Goal: Task Accomplishment & Management: Manage account settings

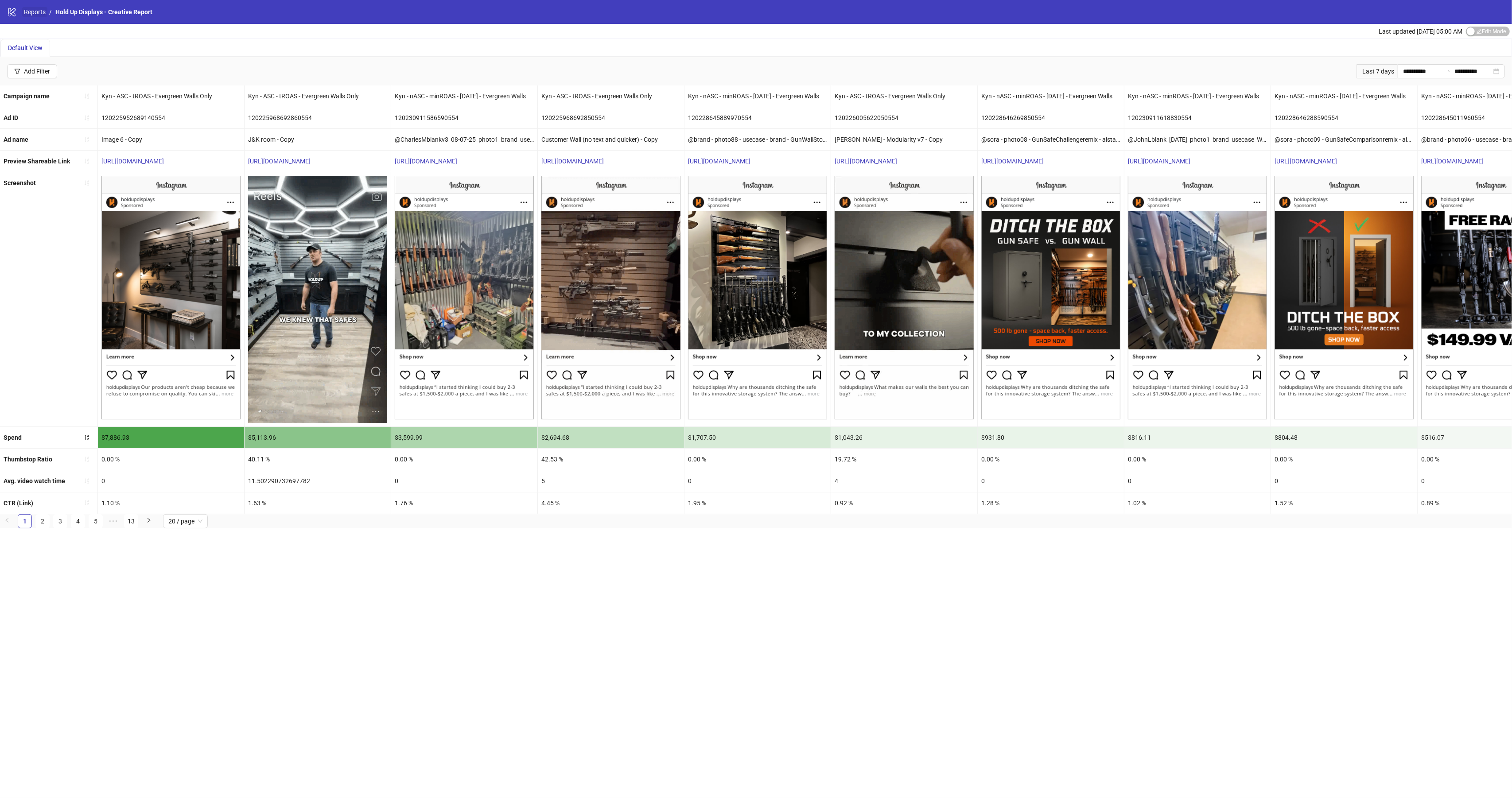
click at [37, 14] on link "Reports" at bounding box center [35, 12] width 25 height 10
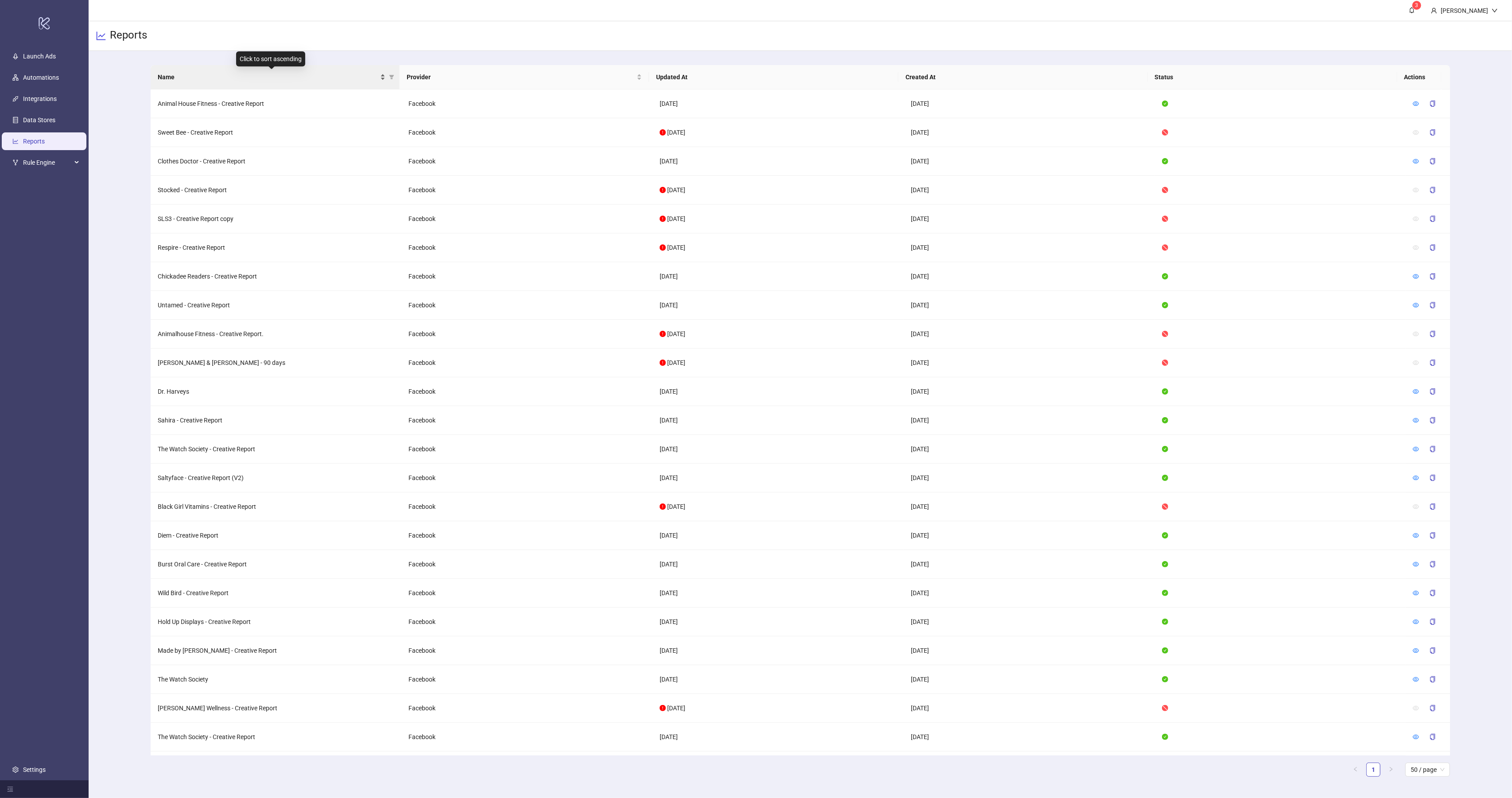
click at [181, 80] on span "Name" at bounding box center [268, 77] width 221 height 10
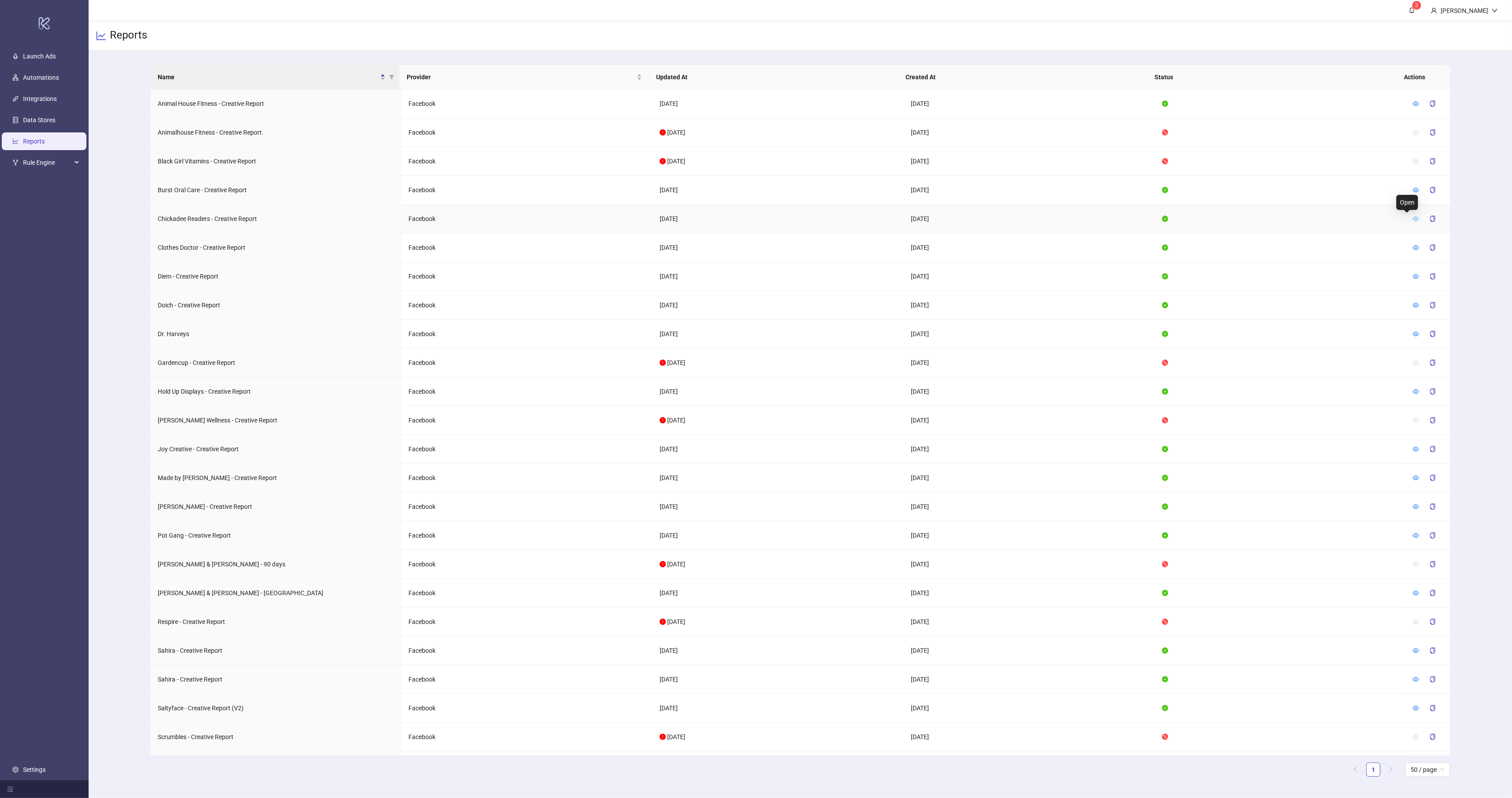
click at [1413, 218] on icon "eye" at bounding box center [1416, 219] width 6 height 5
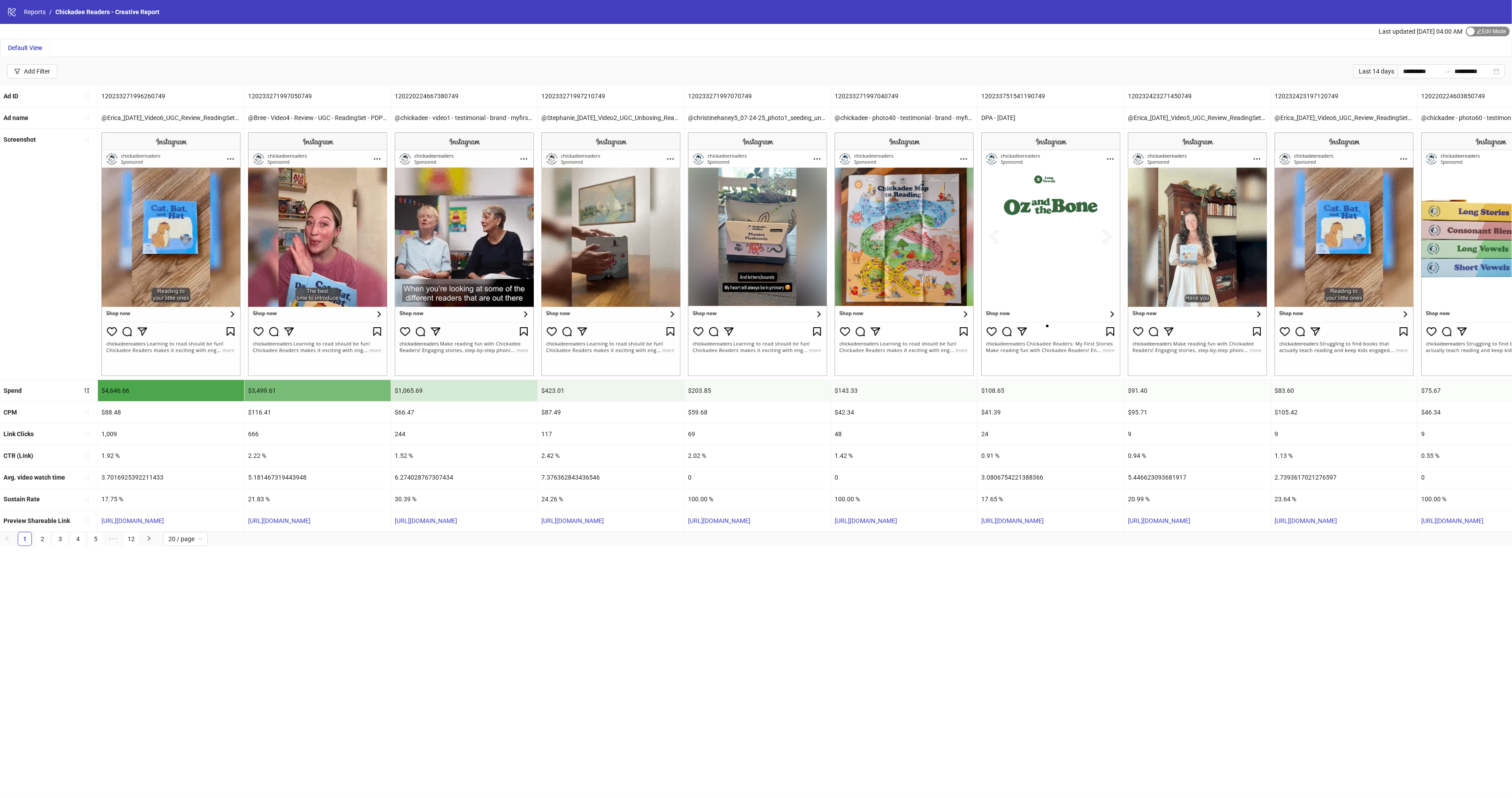
click at [1503, 26] on span "Edit Mode Edit Mode" at bounding box center [1488, 31] width 44 height 10
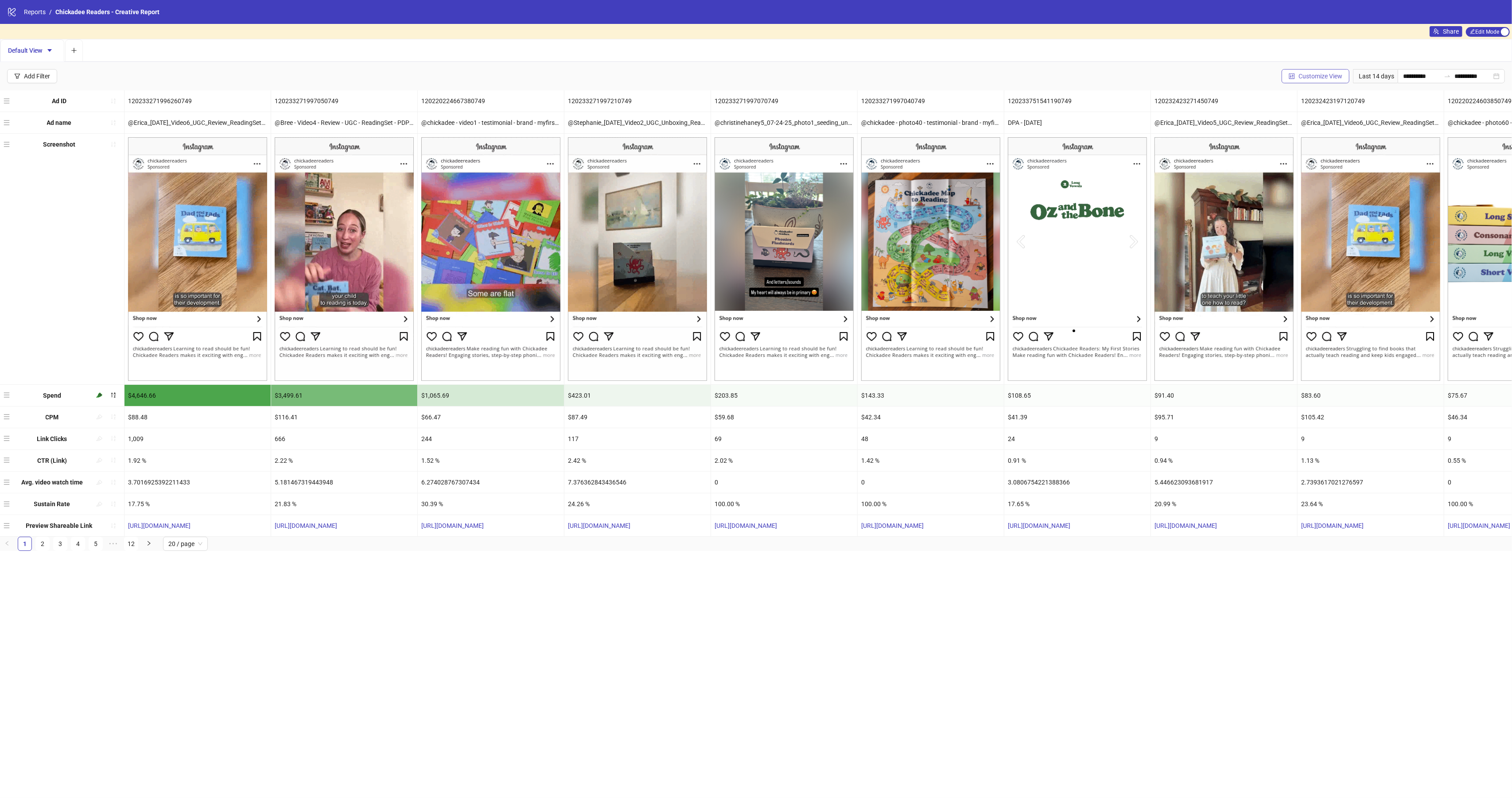
click at [1318, 75] on span "Customize View" at bounding box center [1320, 76] width 44 height 7
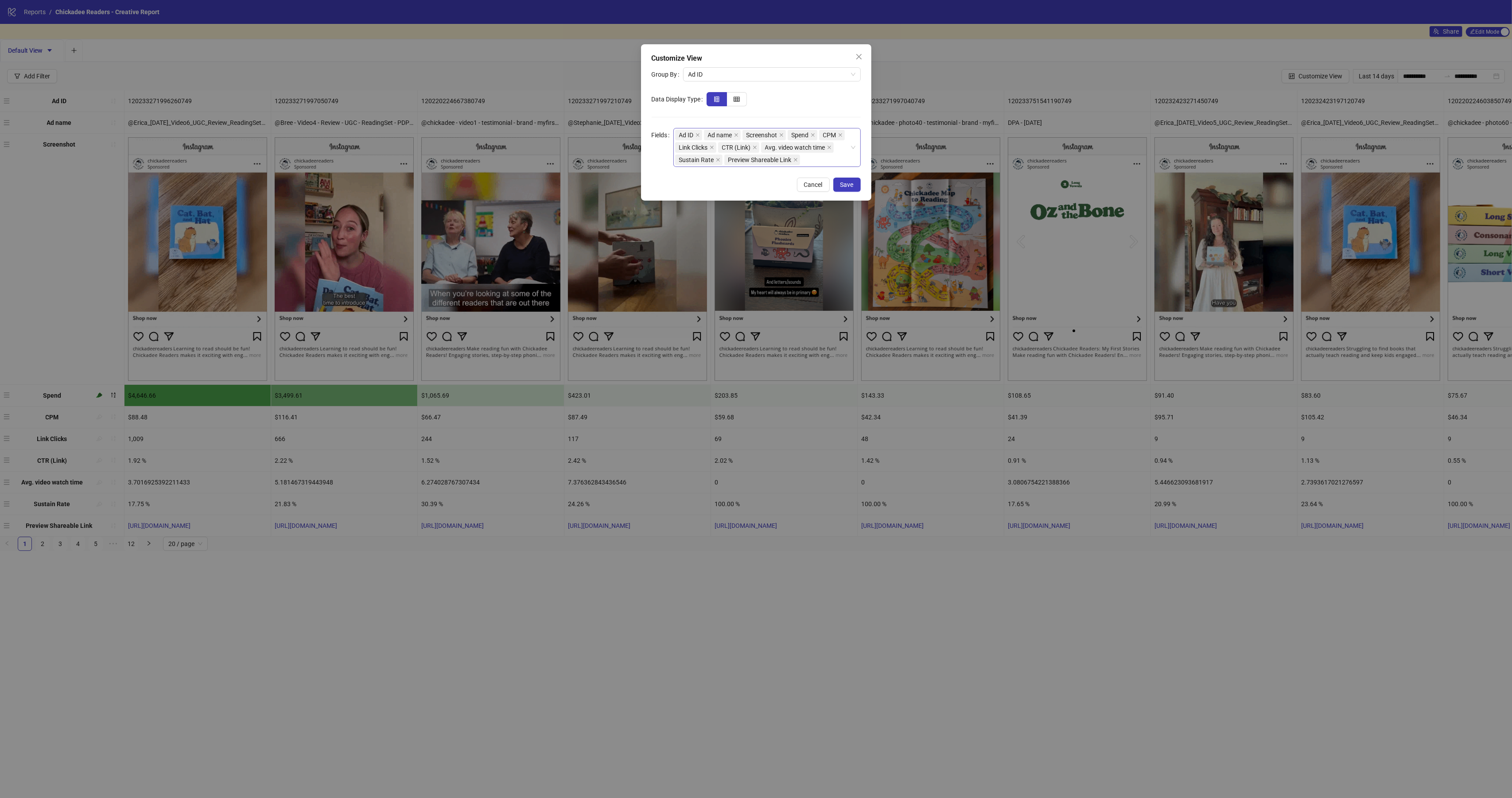
click at [765, 166] on div "Ad ID Ad name Screenshot Spend CPM Link Clicks CTR (Link) Avg. video watch time…" at bounding box center [762, 147] width 174 height 37
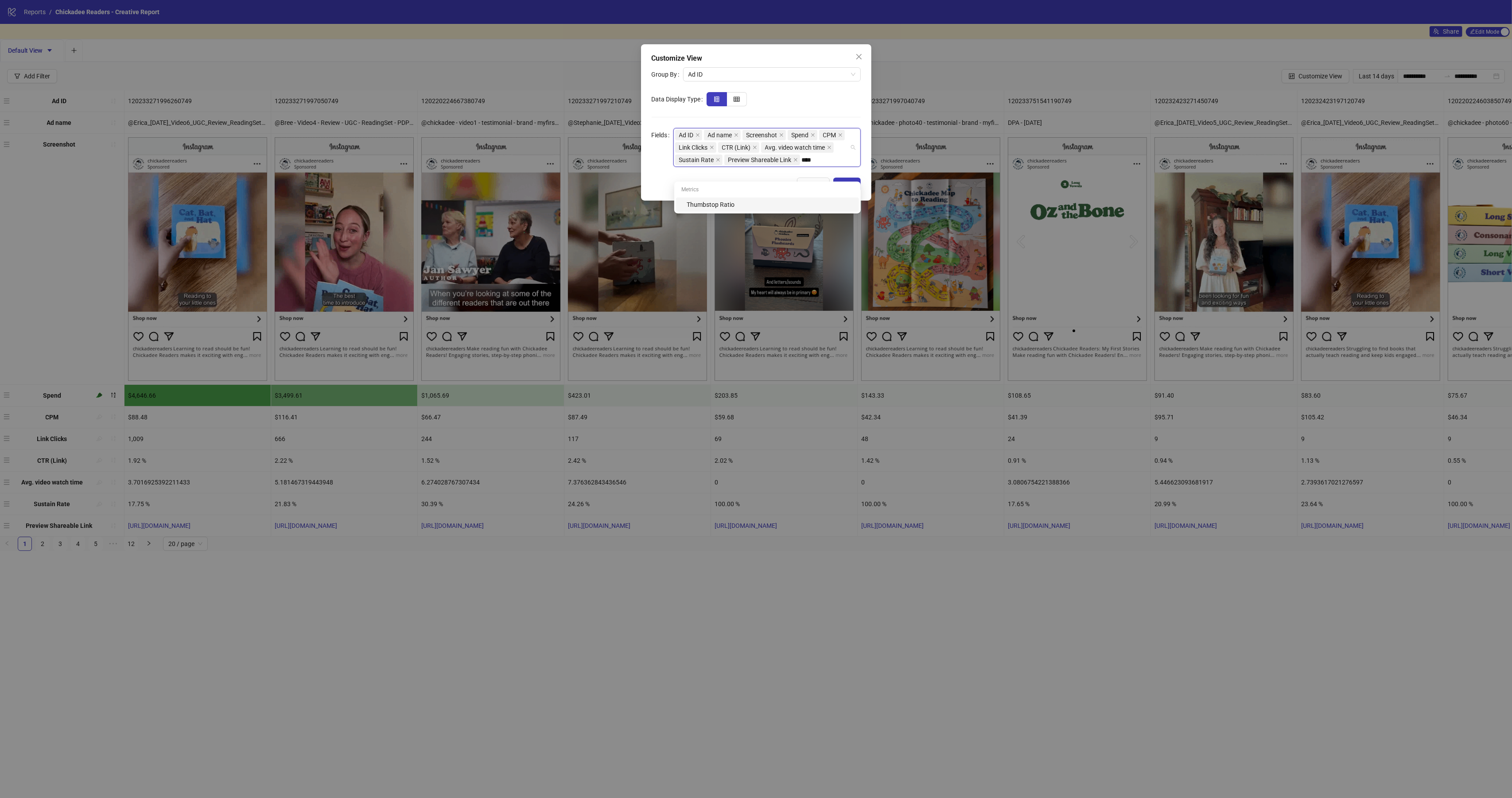
type input "*****"
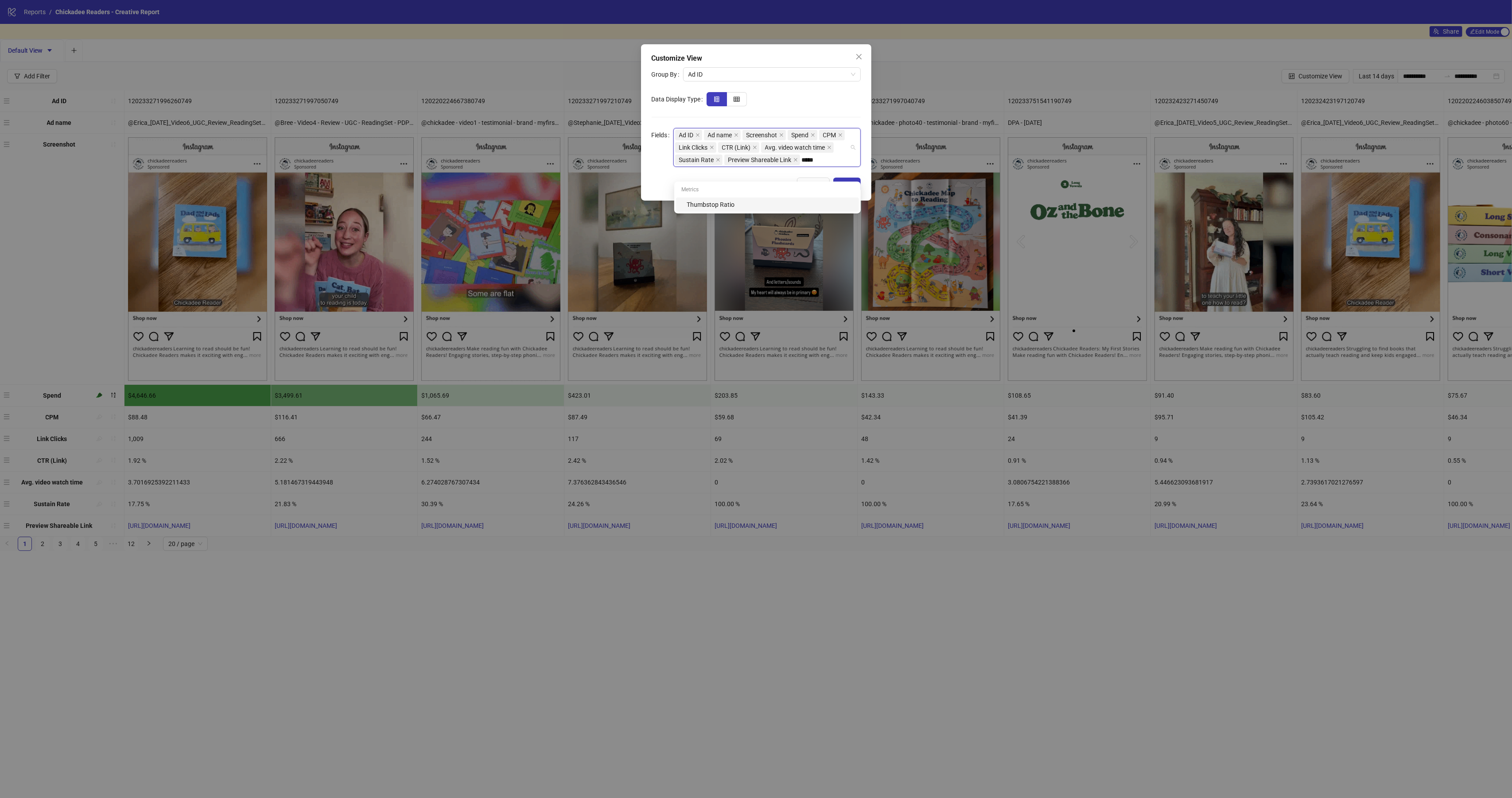
click at [731, 202] on div "Thumbstop Ratio" at bounding box center [770, 204] width 167 height 10
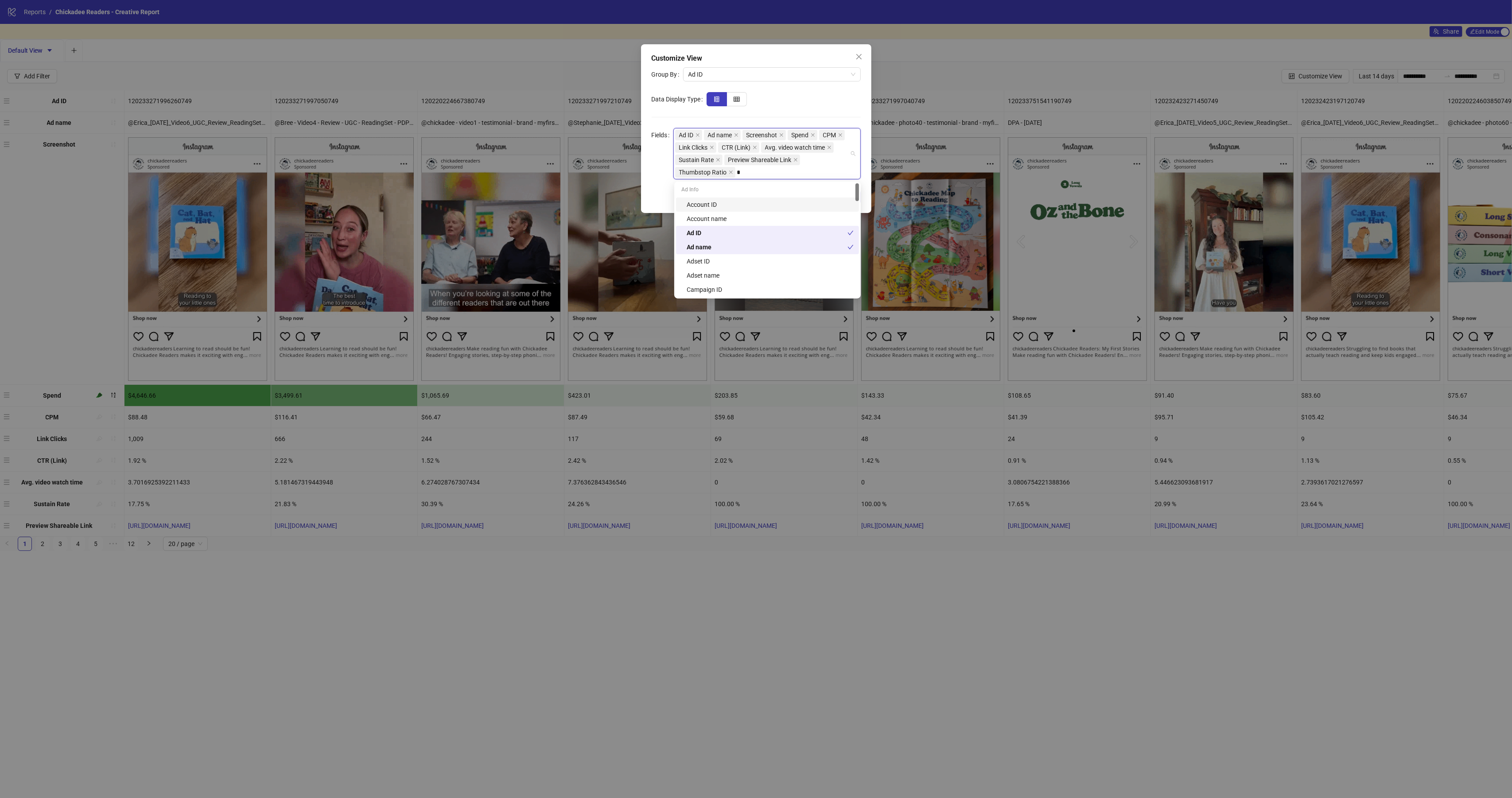
type input "**"
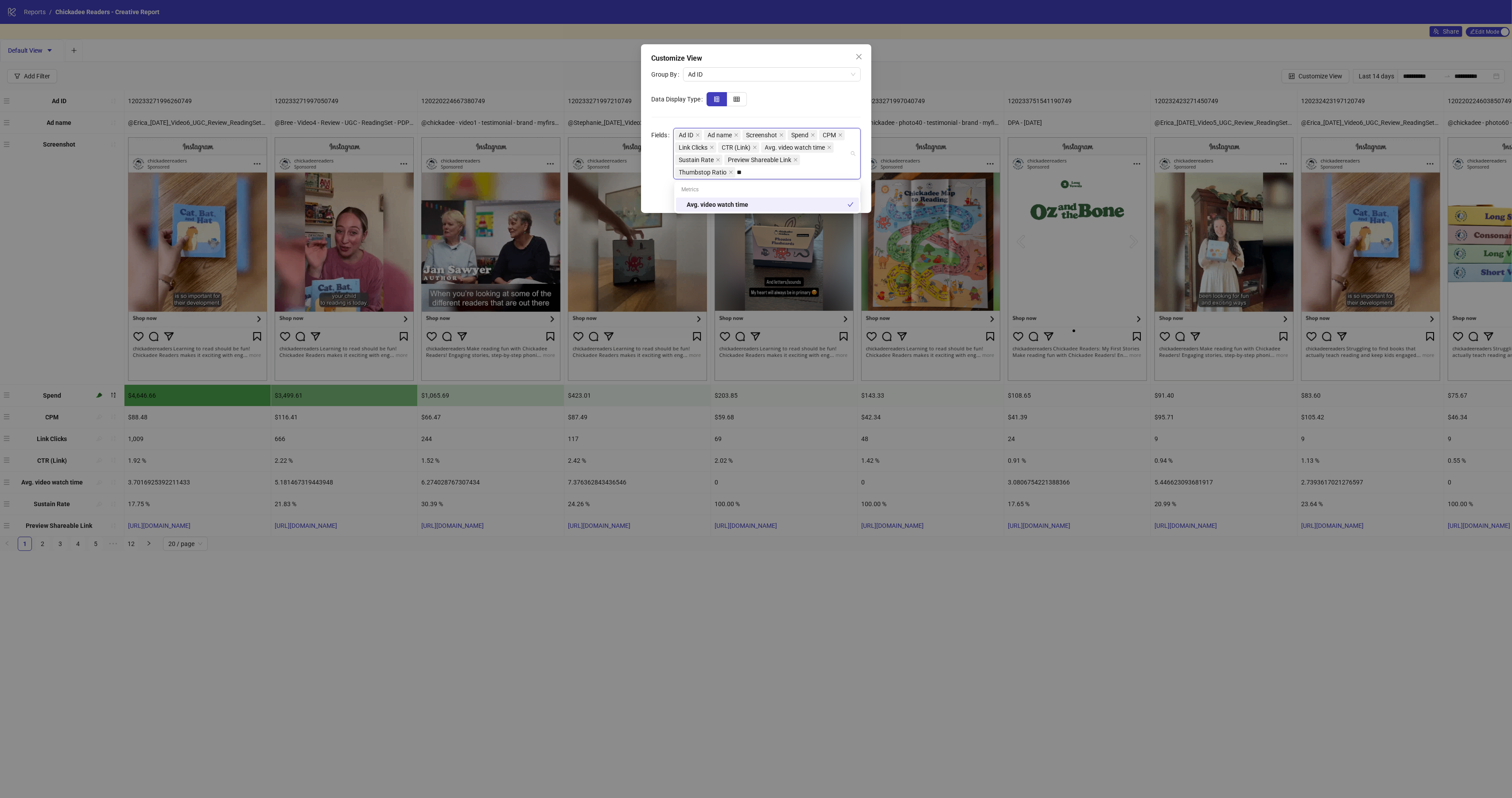
click at [777, 200] on div "Avg. video watch time" at bounding box center [767, 204] width 161 height 10
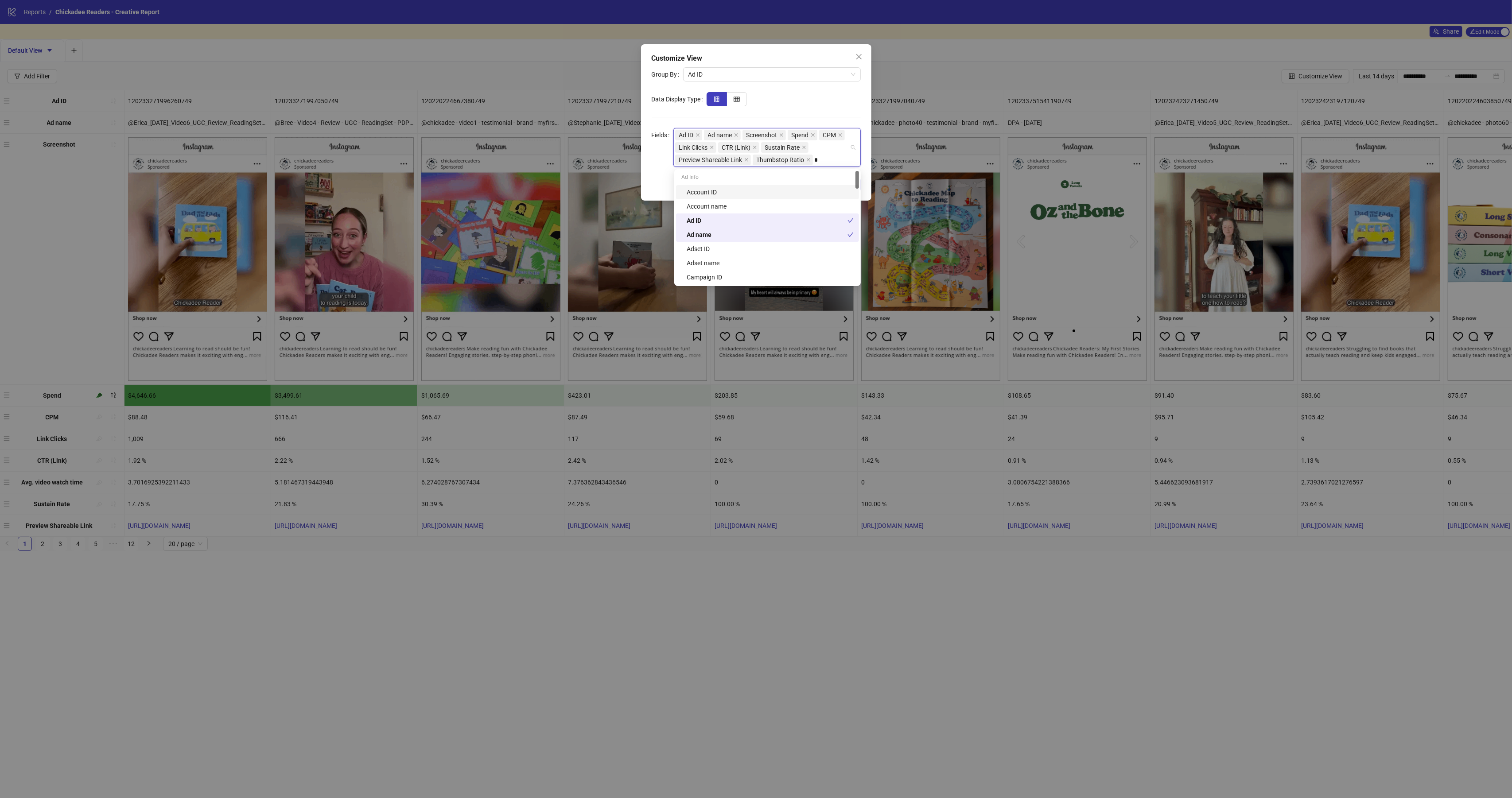
type input "**"
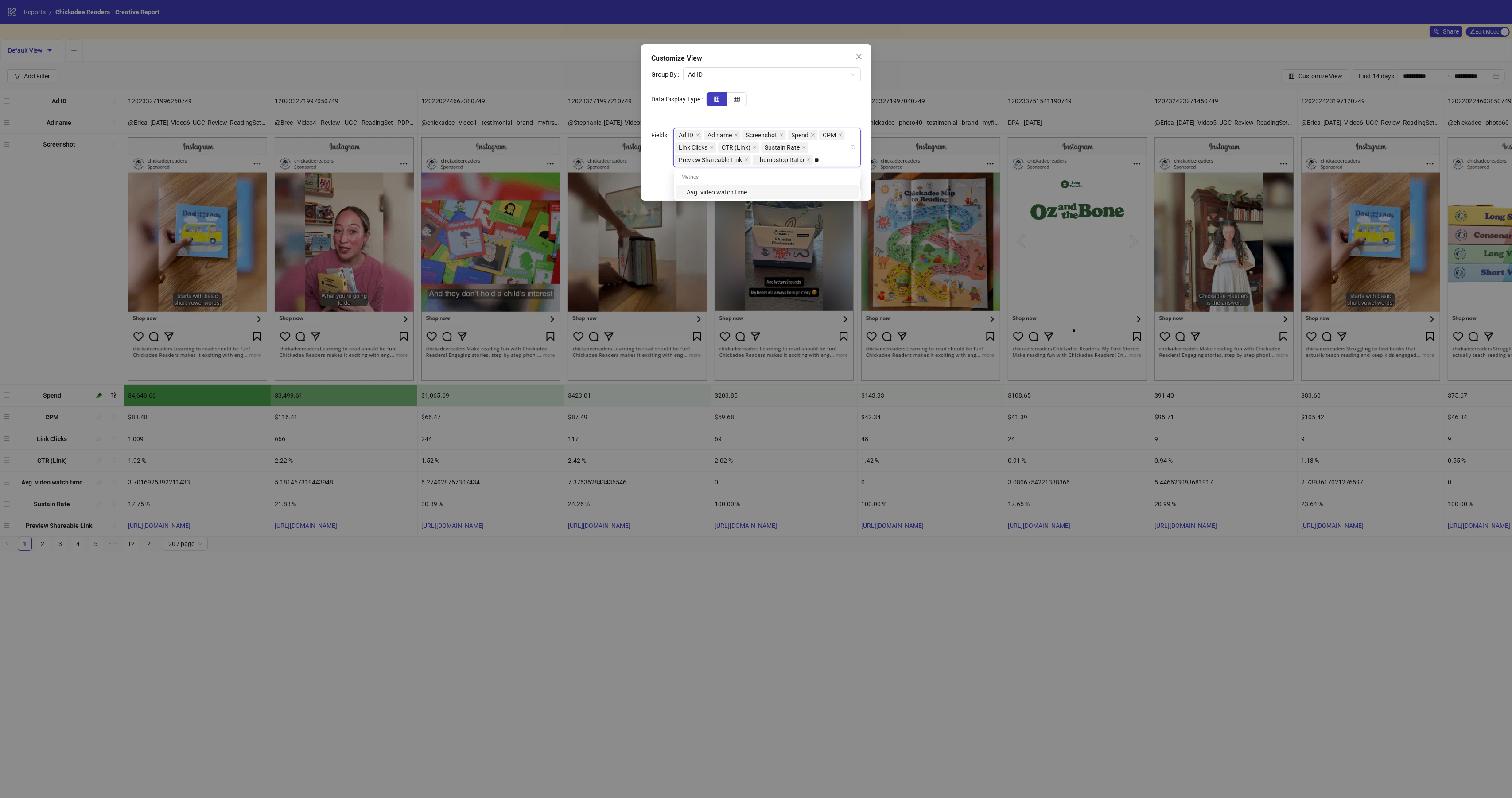
click at [801, 196] on div "Avg. video watch time" at bounding box center [770, 192] width 167 height 10
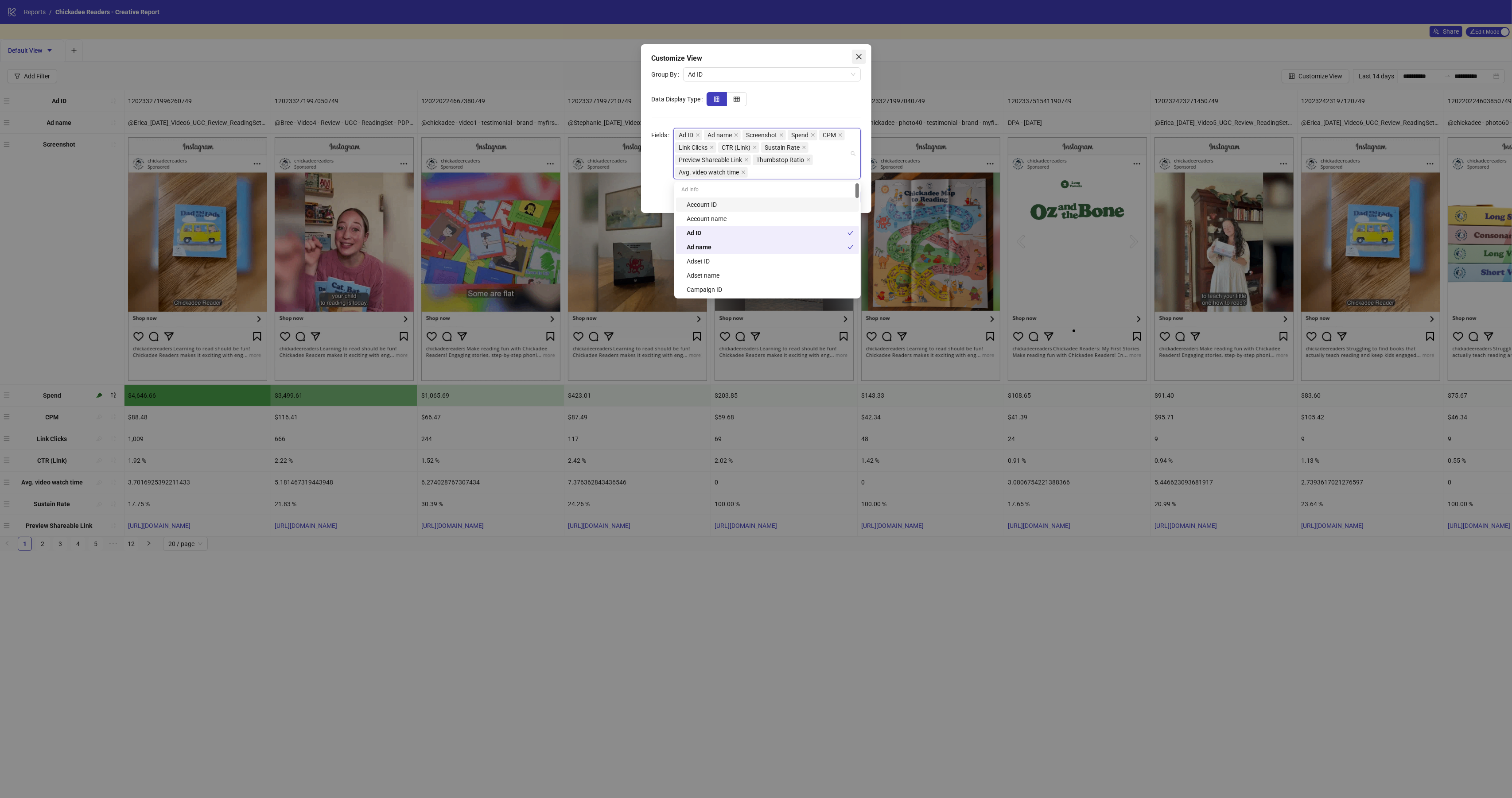
click at [863, 59] on span "Close" at bounding box center [859, 57] width 14 height 7
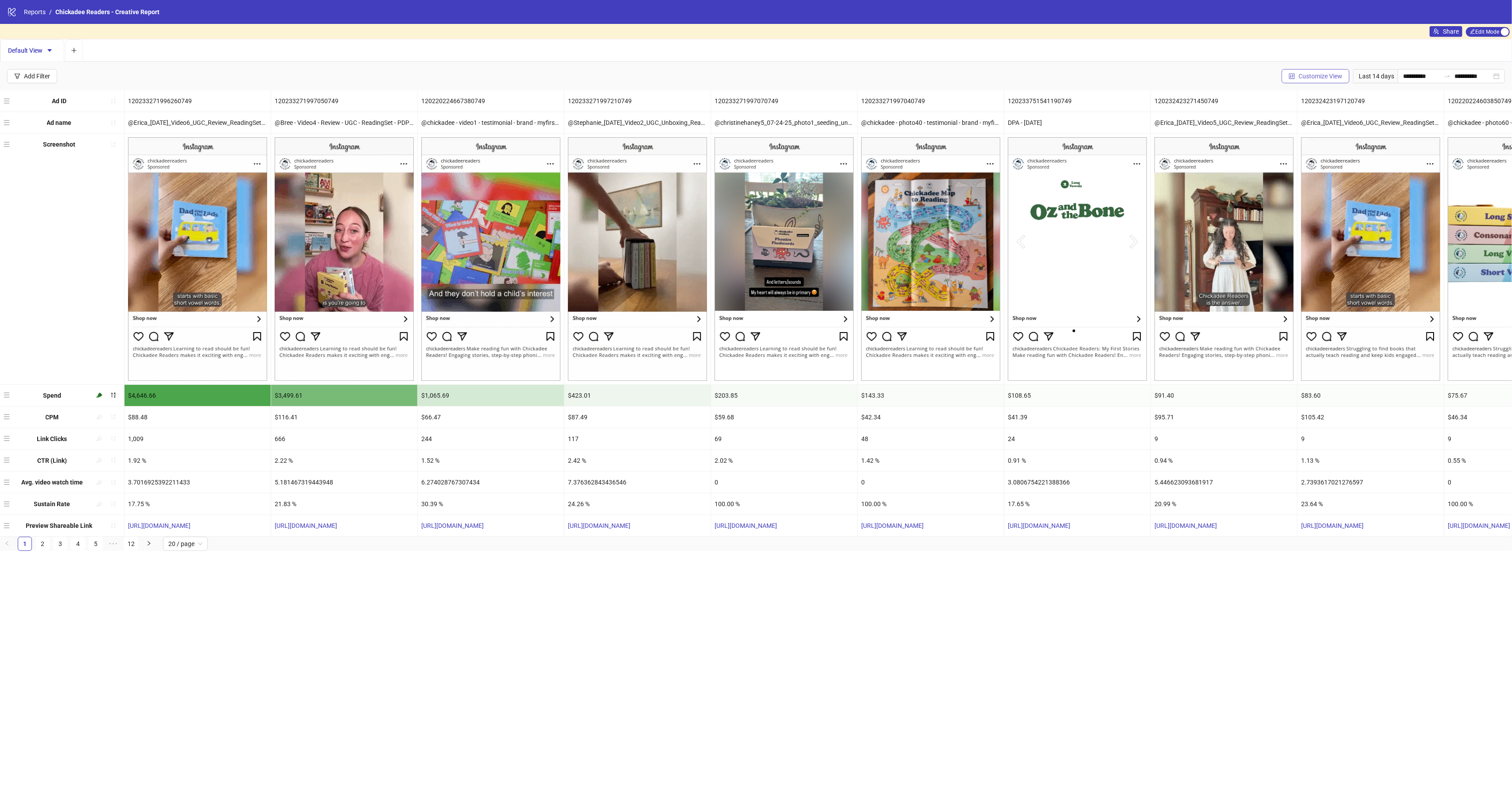
click at [1305, 80] on span "Customize View" at bounding box center [1320, 76] width 44 height 7
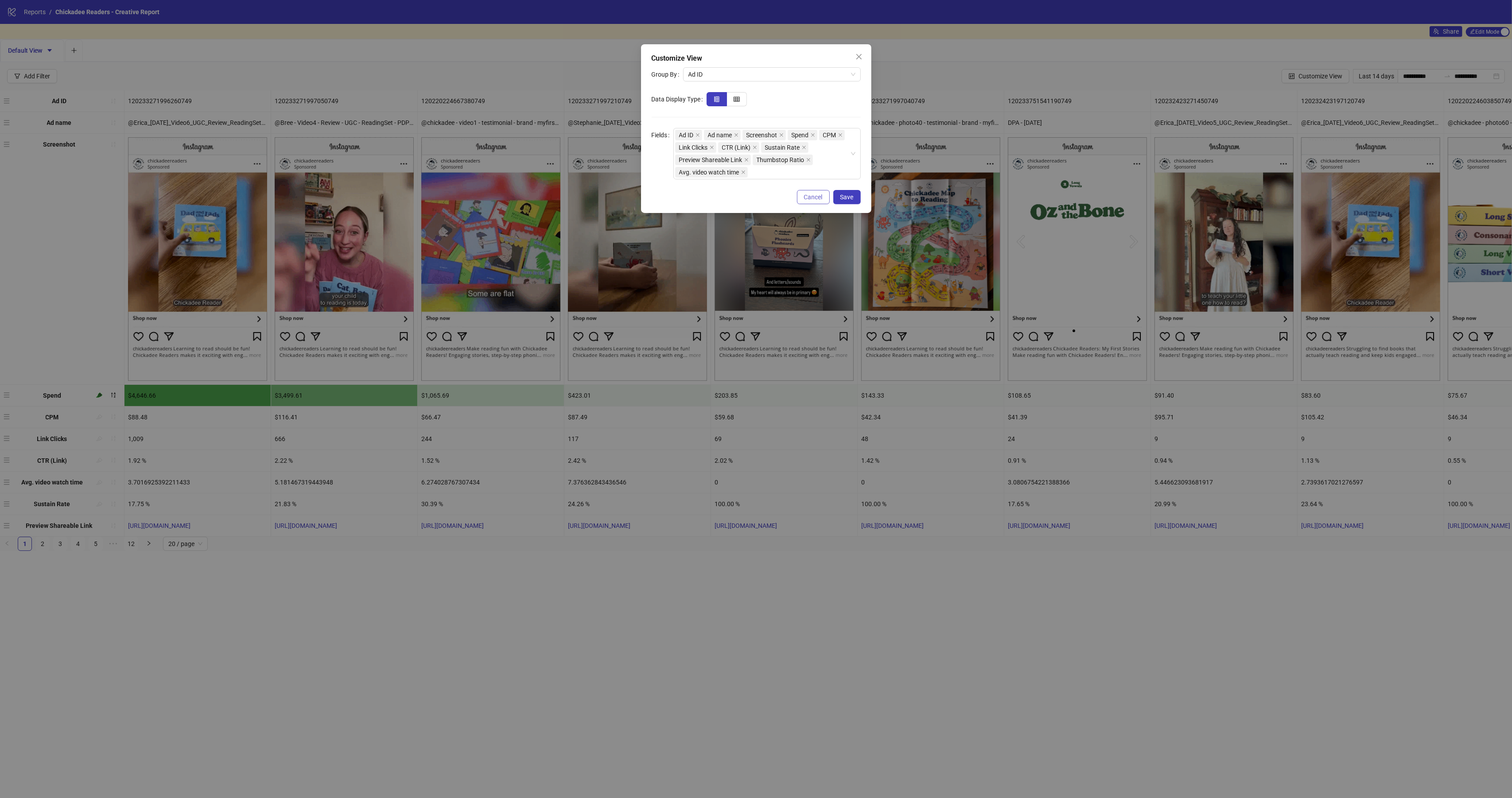
drag, startPoint x: 805, startPoint y: 194, endPoint x: 771, endPoint y: 207, distance: 36.4
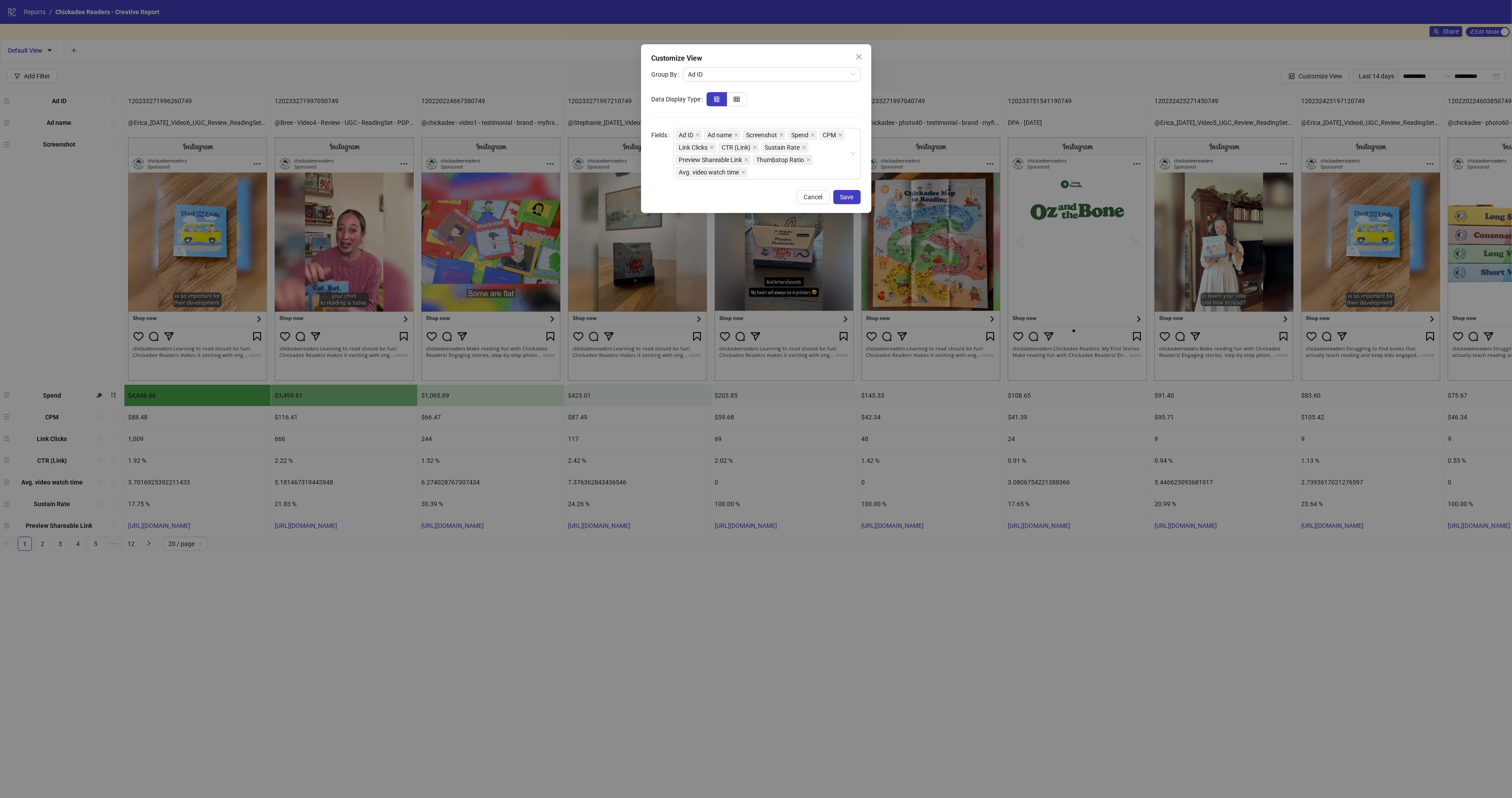
click at [805, 194] on span "Cancel" at bounding box center [814, 197] width 19 height 7
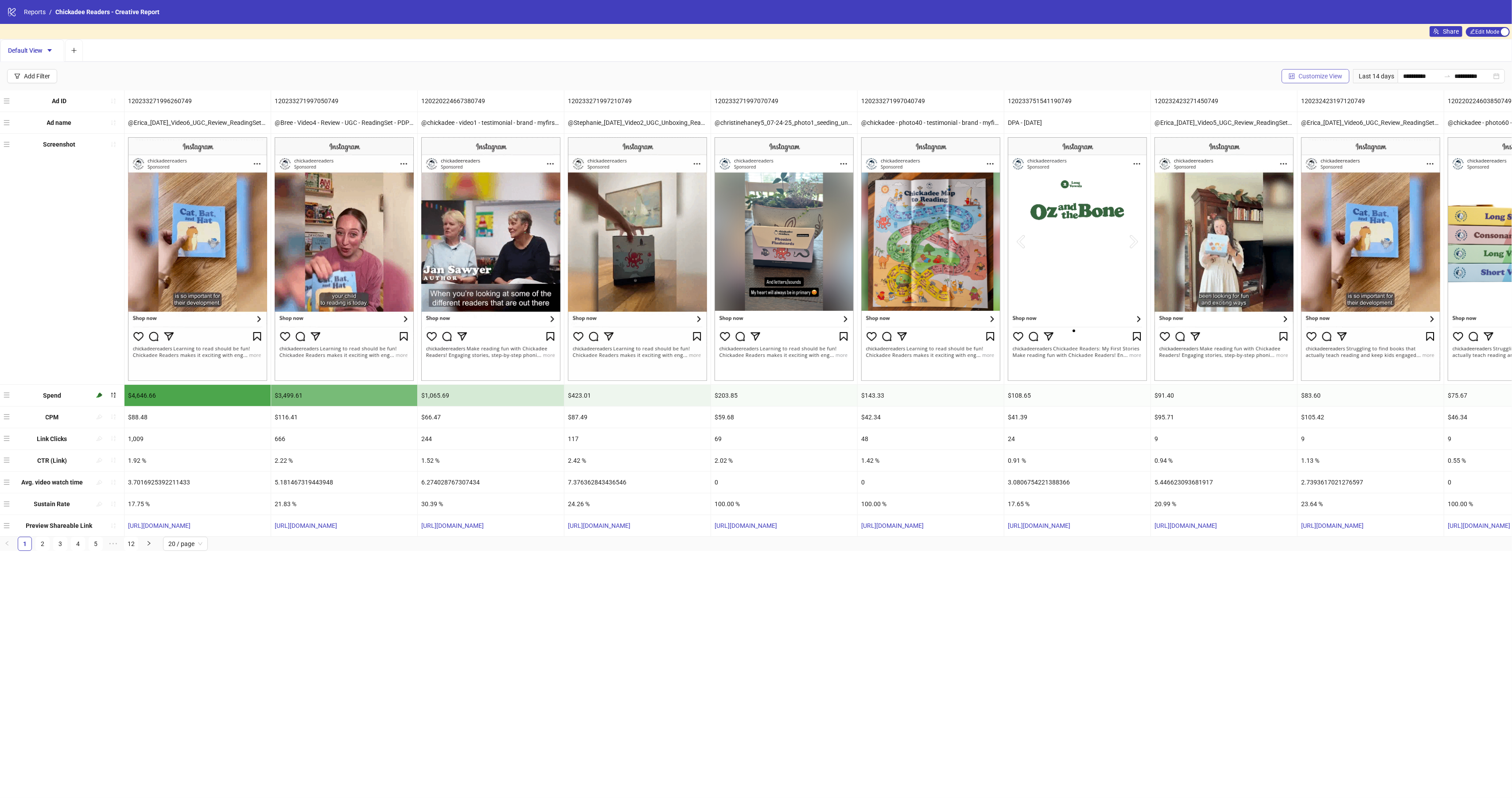
click at [1318, 76] on span "Customize View" at bounding box center [1320, 76] width 44 height 7
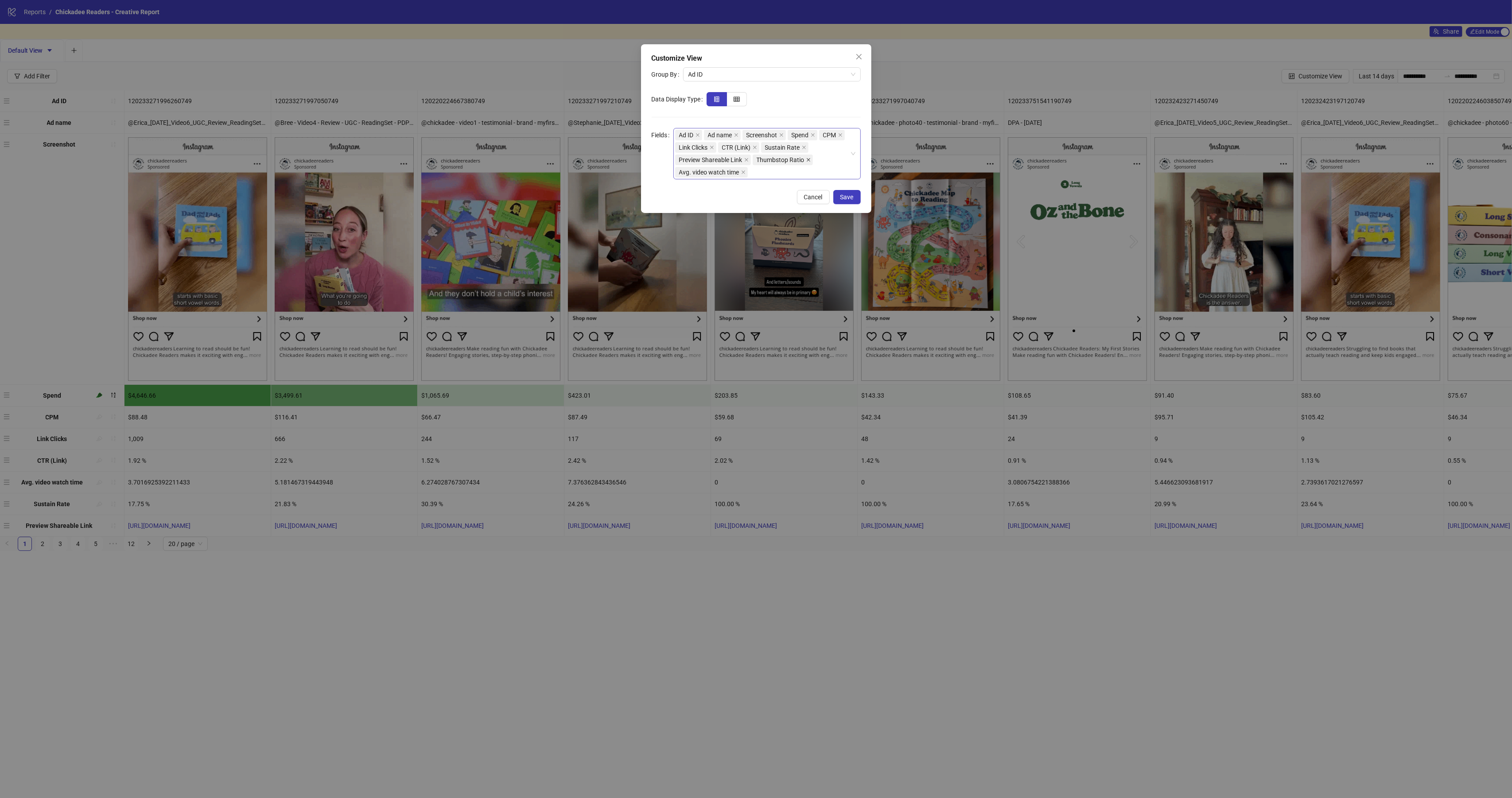
click at [811, 160] on icon "close" at bounding box center [809, 160] width 5 height 5
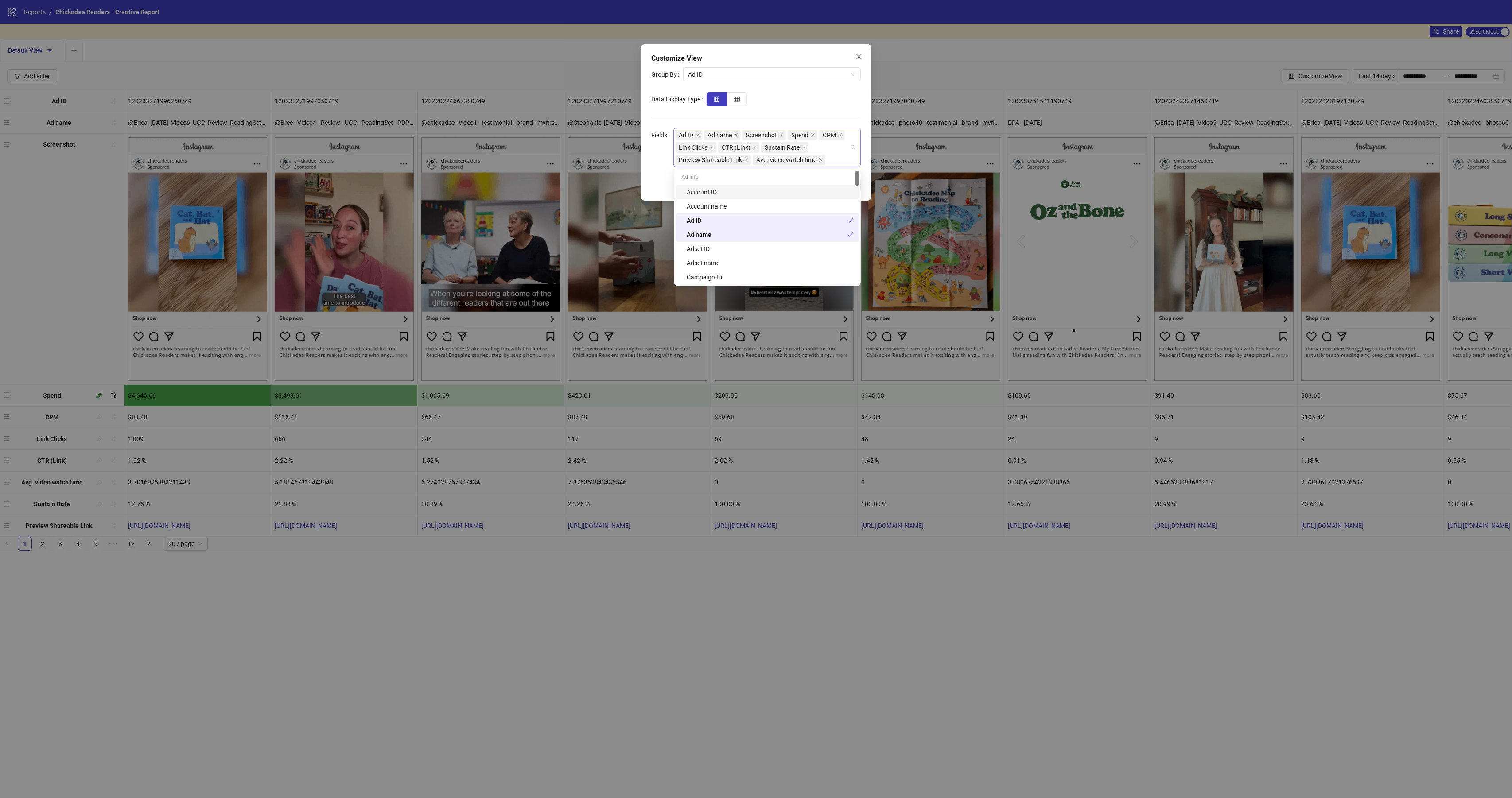
click at [836, 160] on div "Ad ID Ad name Screenshot Spend CPM Link Clicks CTR (Link) Sustain Rate Preview …" at bounding box center [762, 147] width 174 height 37
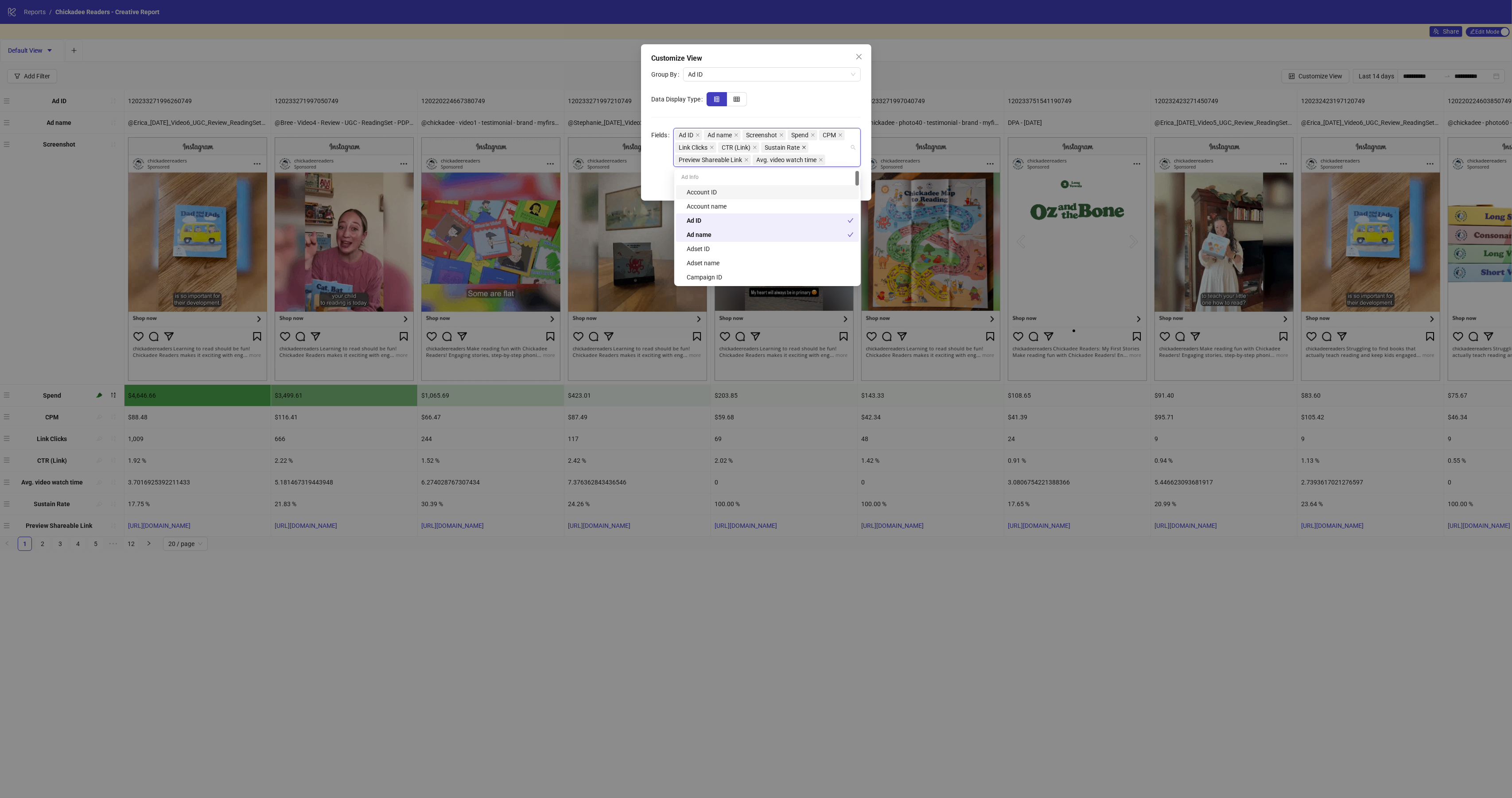
click at [806, 147] on icon "close" at bounding box center [804, 148] width 5 height 5
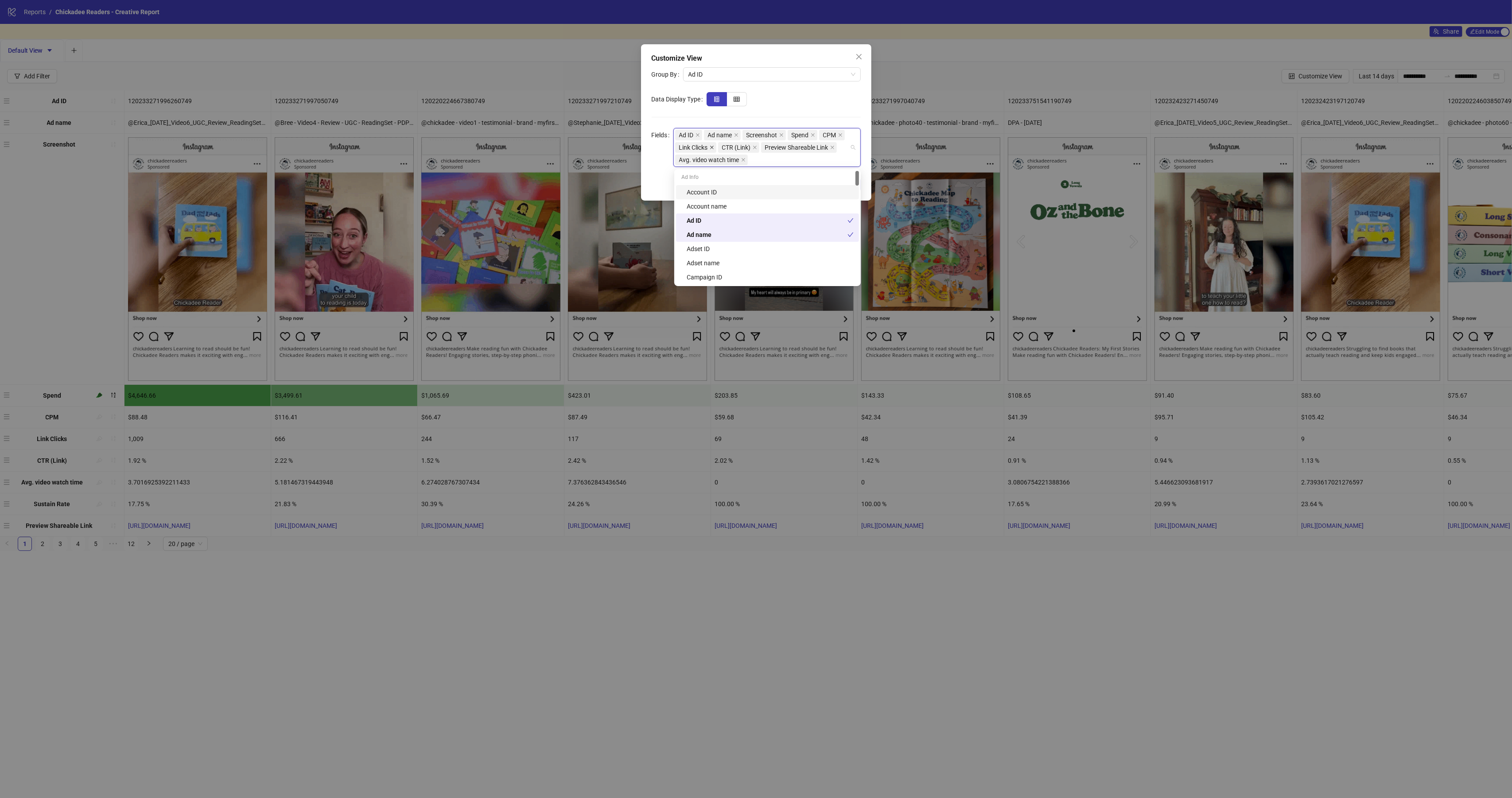
click at [714, 147] on icon "close" at bounding box center [712, 147] width 4 height 4
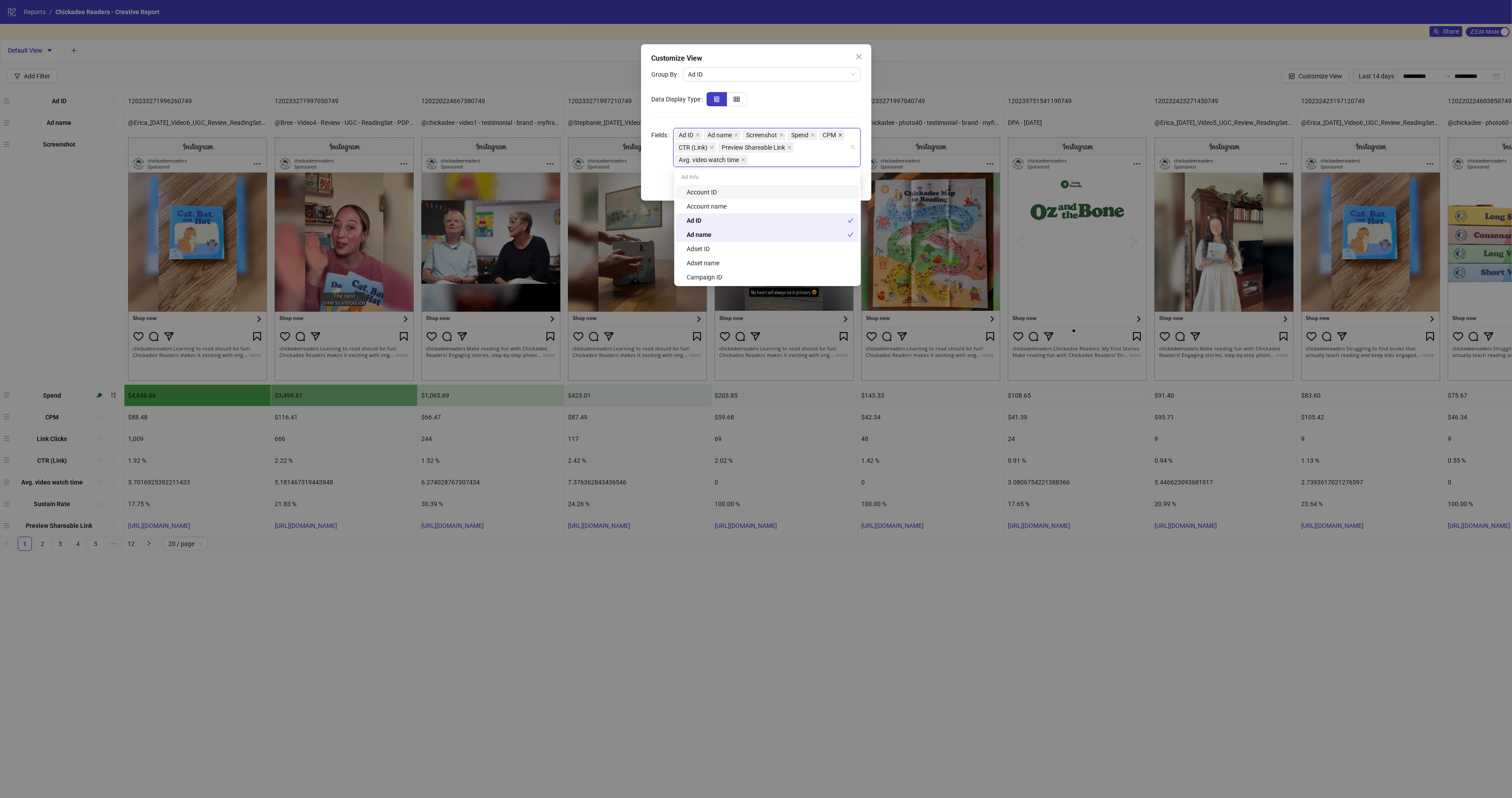
click at [839, 137] on icon "close" at bounding box center [841, 135] width 4 height 4
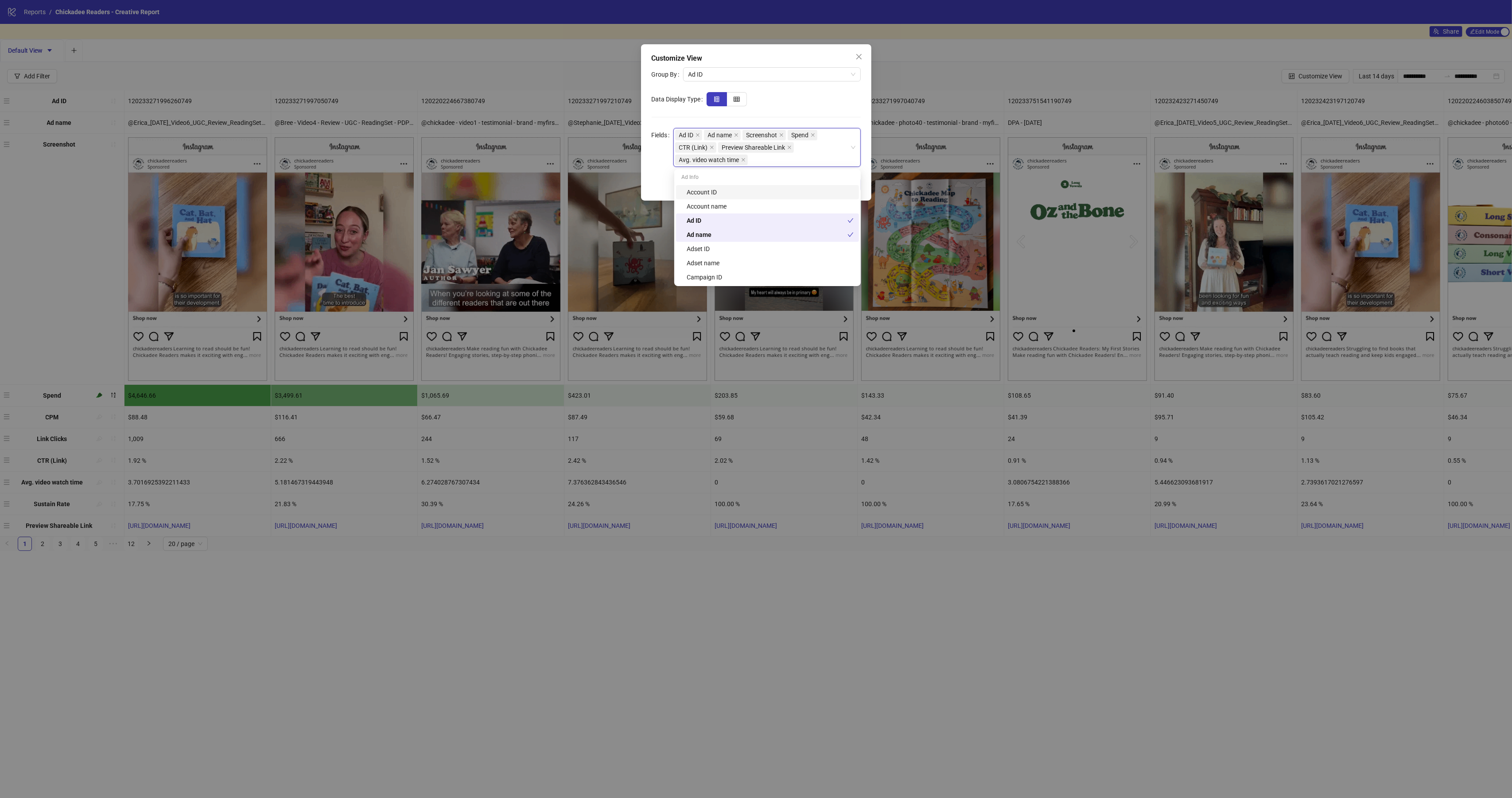
click at [767, 157] on div "Ad ID Ad name Screenshot Spend CTR (Link) Preview Shareable Link Avg. video wat…" at bounding box center [762, 147] width 174 height 37
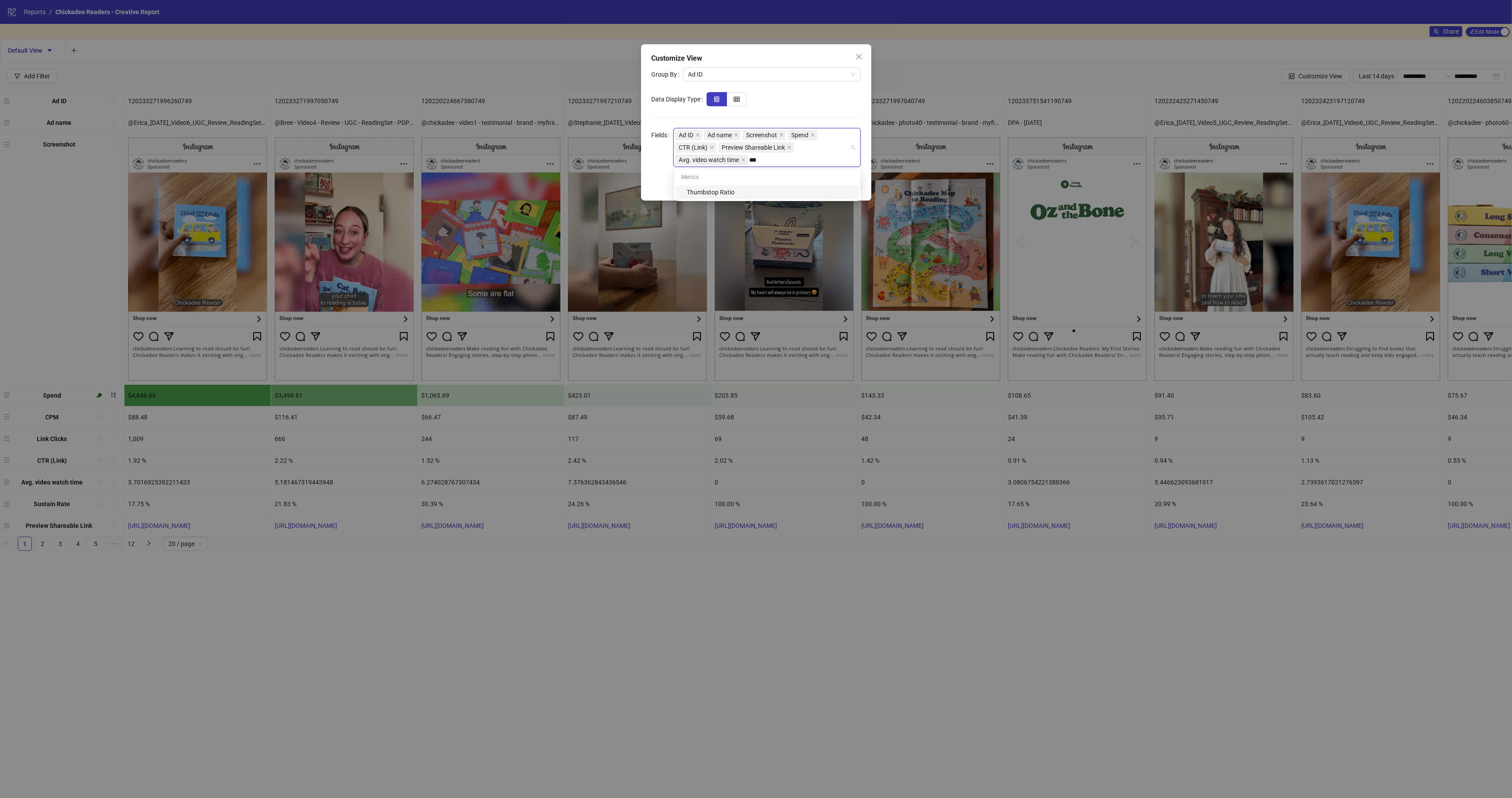
type input "****"
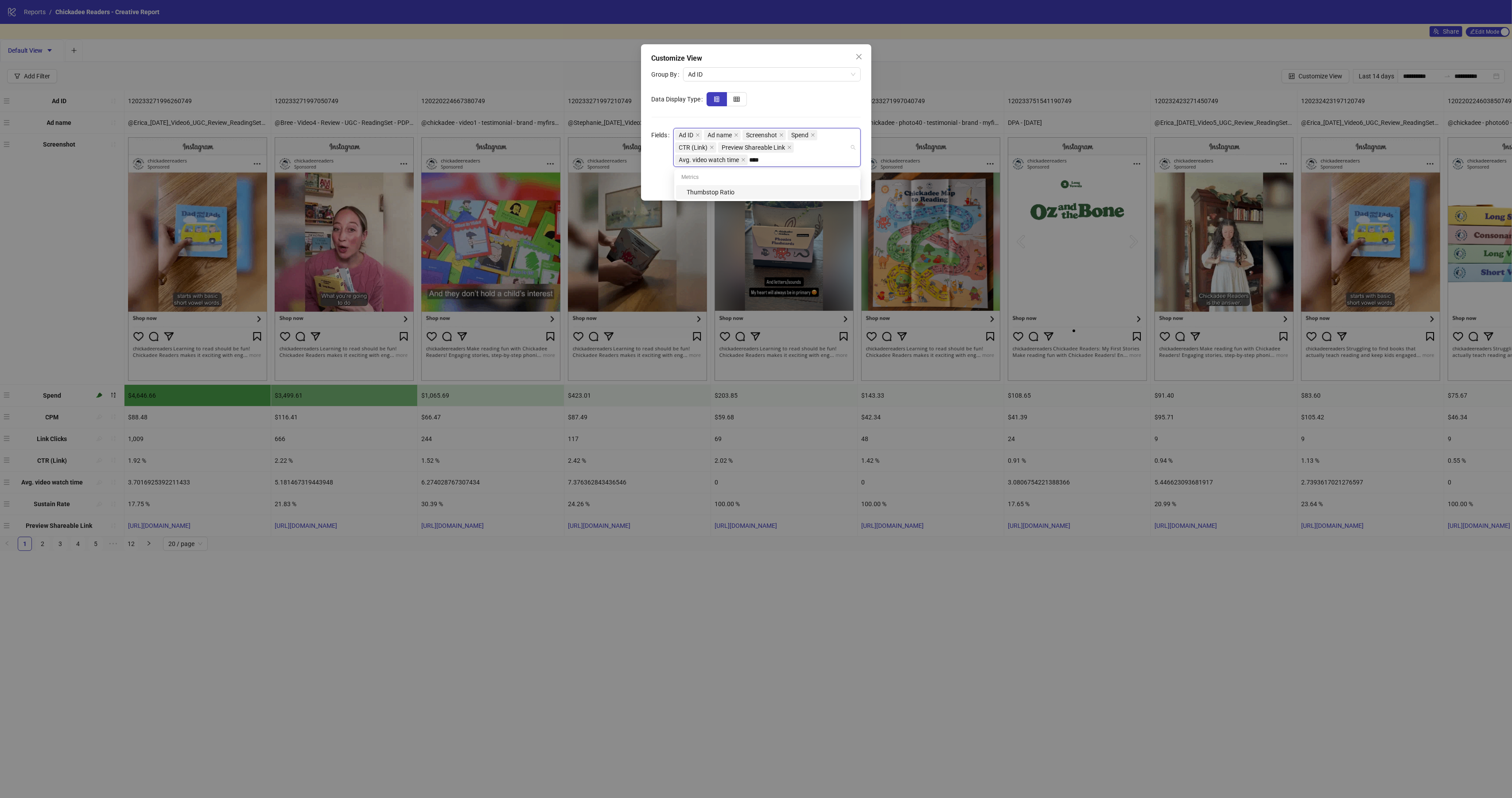
click at [735, 193] on div "Thumbstop Ratio" at bounding box center [770, 192] width 167 height 10
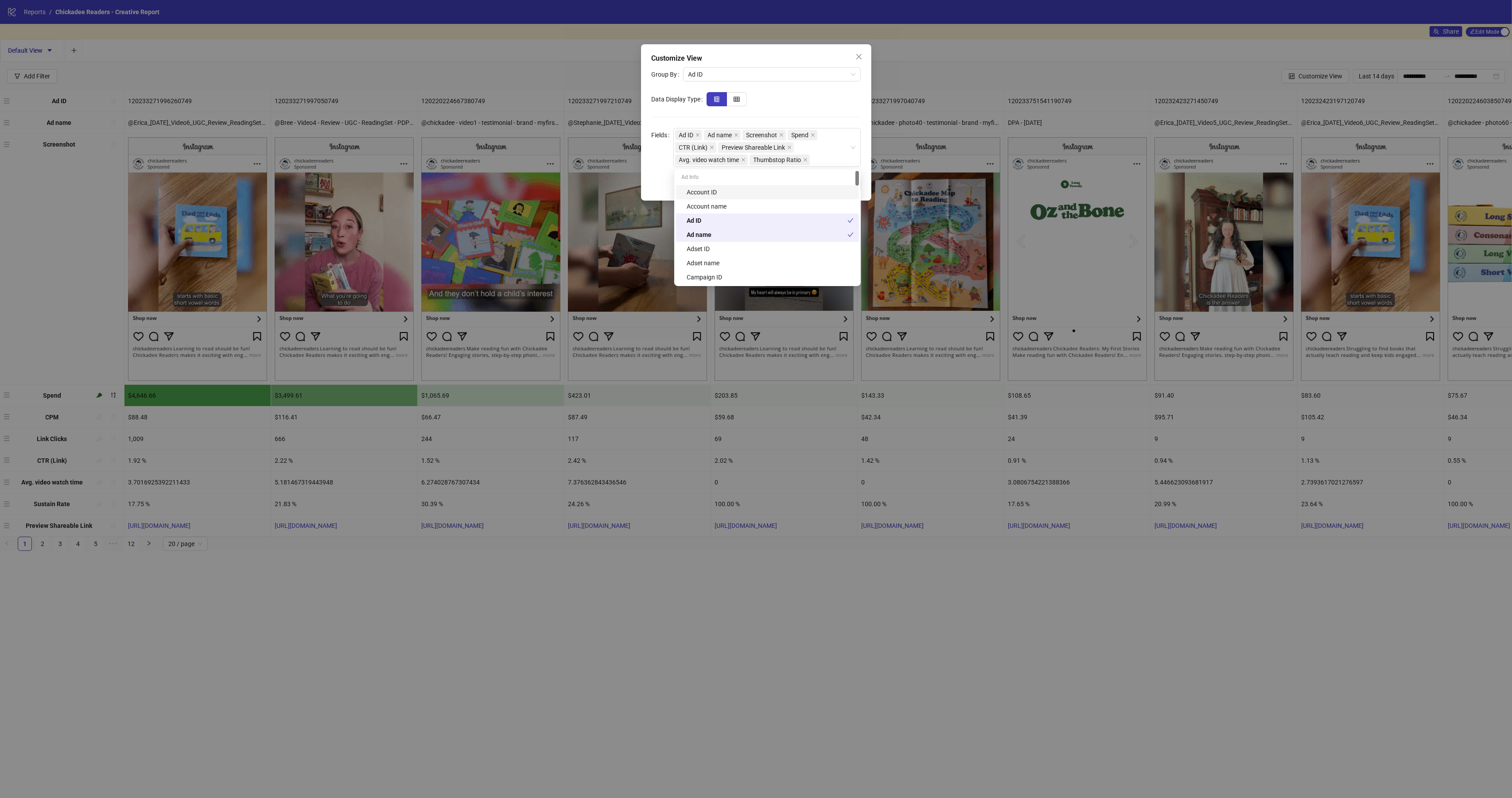
click at [833, 116] on form "Group By Ad ID Data Display Type Fields Ad ID Ad name Screenshot Spend CTR (Lin…" at bounding box center [756, 117] width 209 height 100
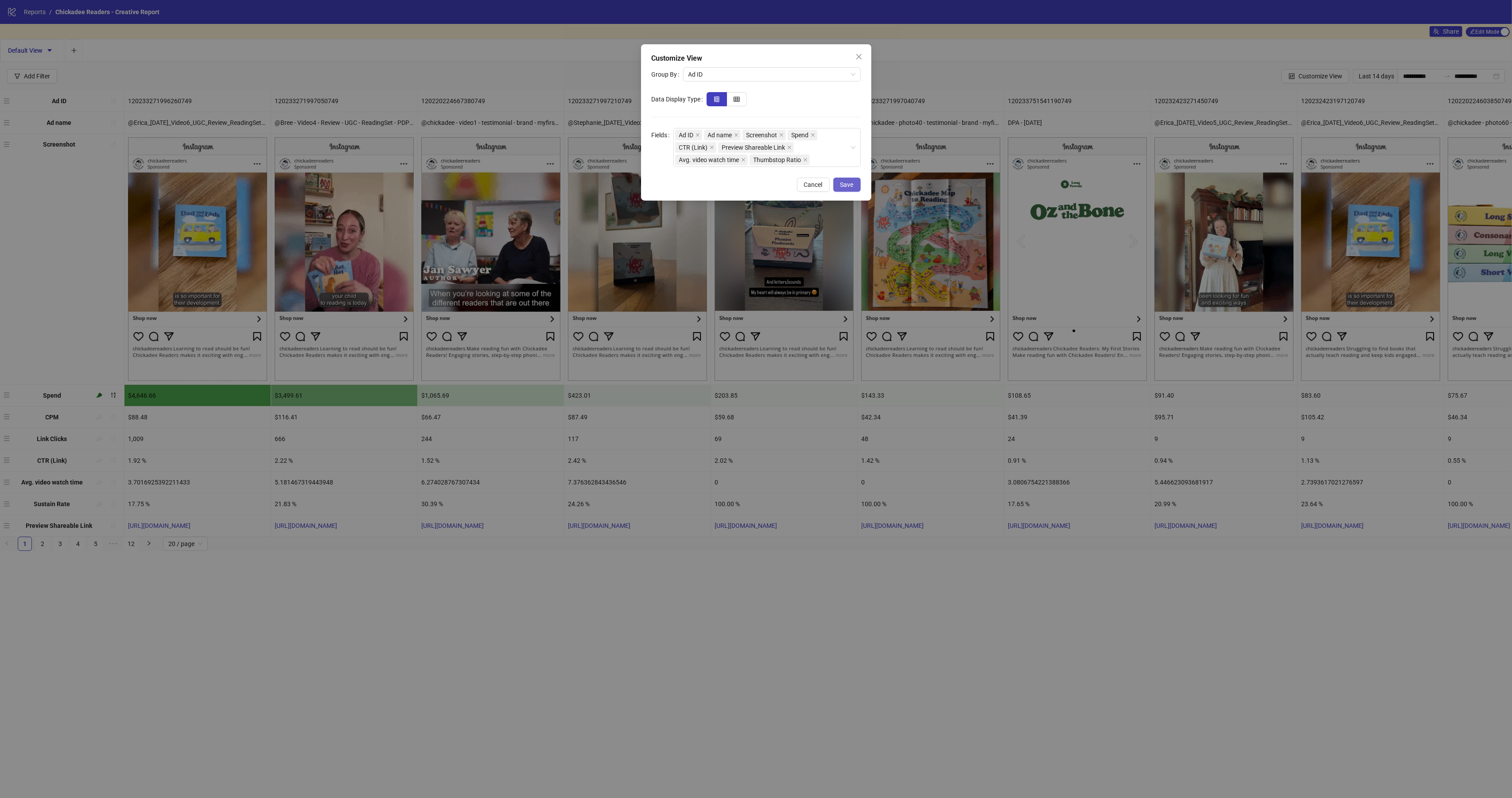
click at [841, 190] on button "Save" at bounding box center [847, 185] width 28 height 14
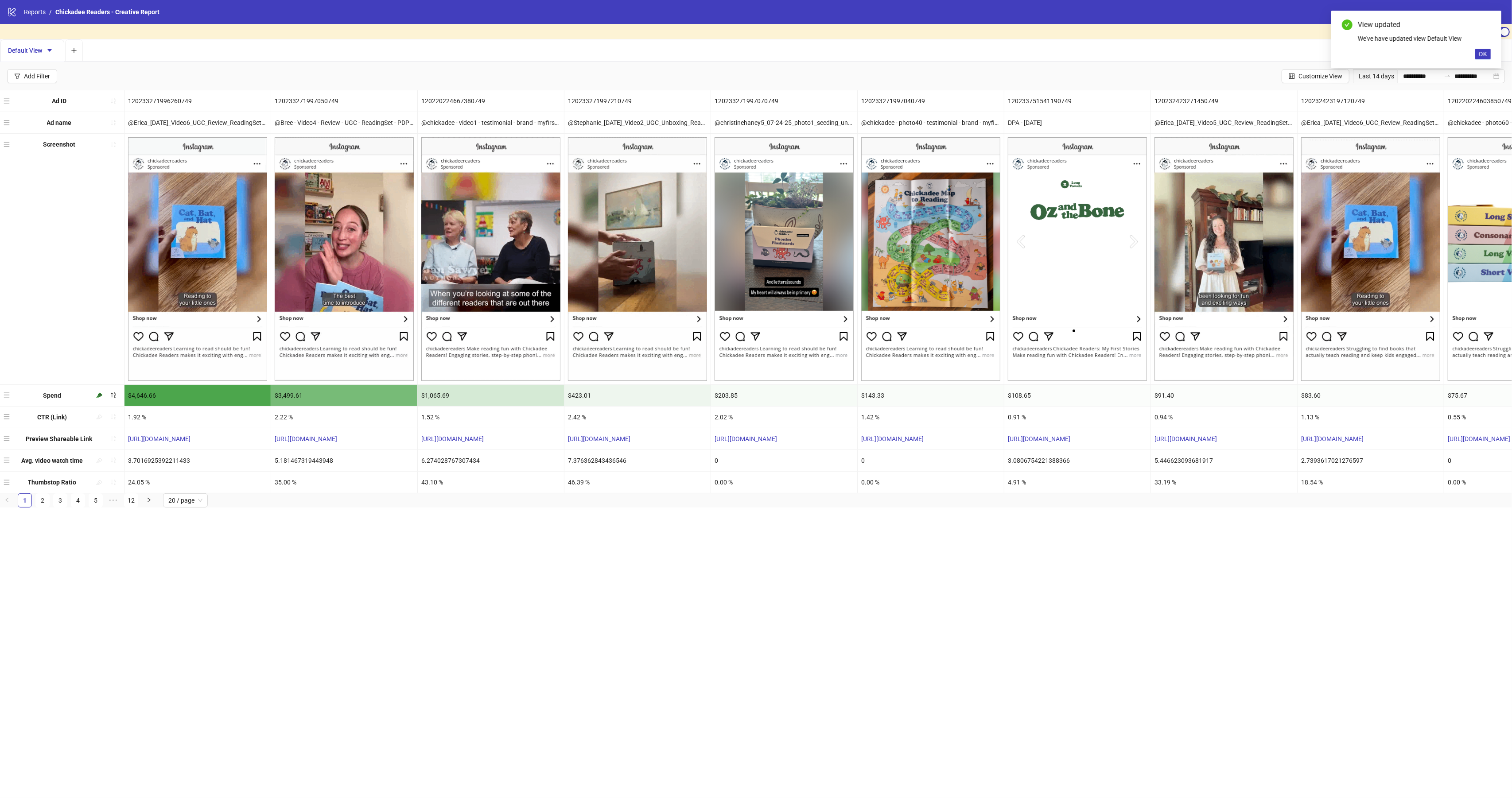
click at [1359, 76] on div "Last 14 days" at bounding box center [1375, 76] width 45 height 14
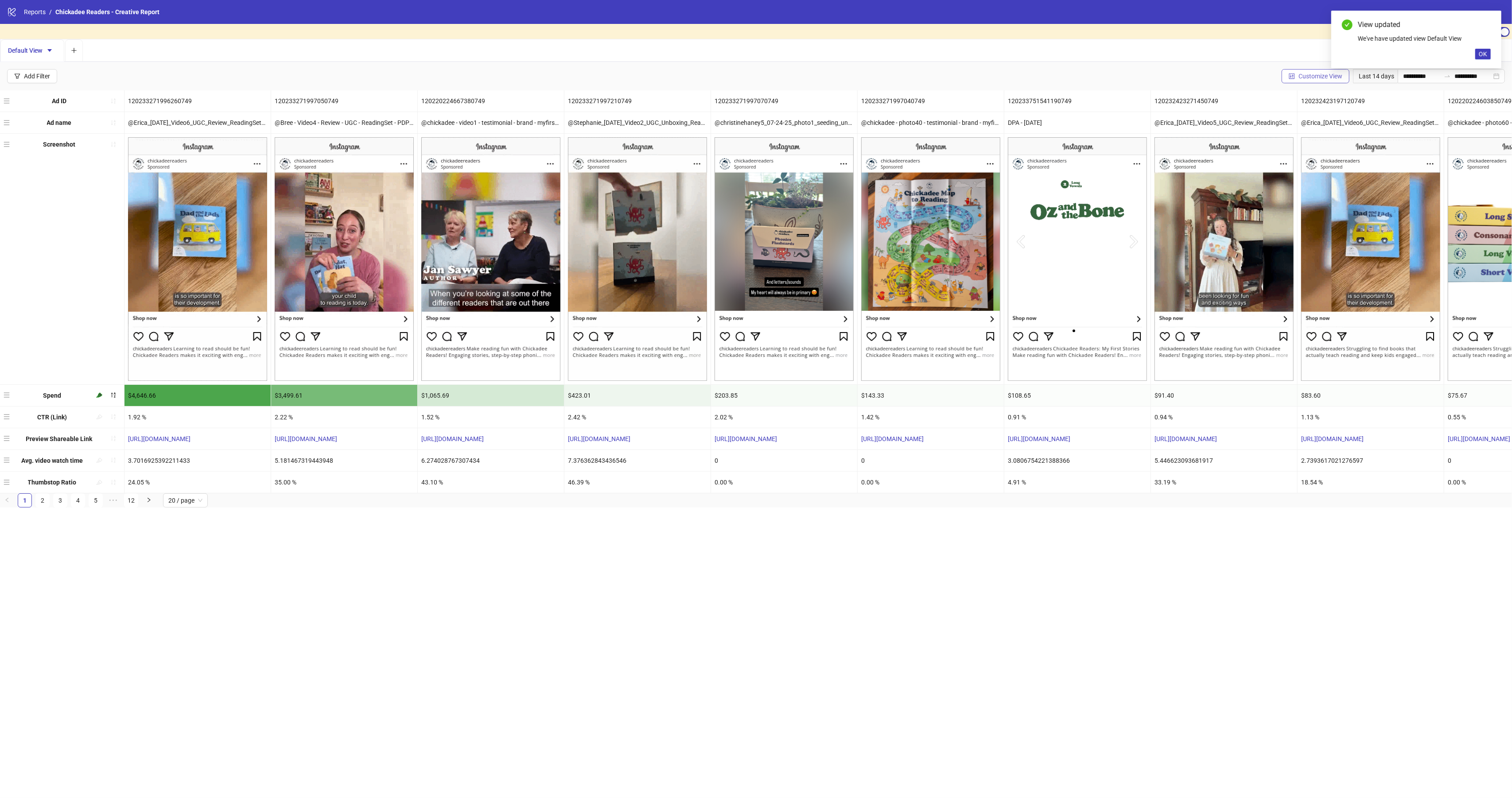
click at [1303, 79] on span "Customize View" at bounding box center [1320, 76] width 44 height 7
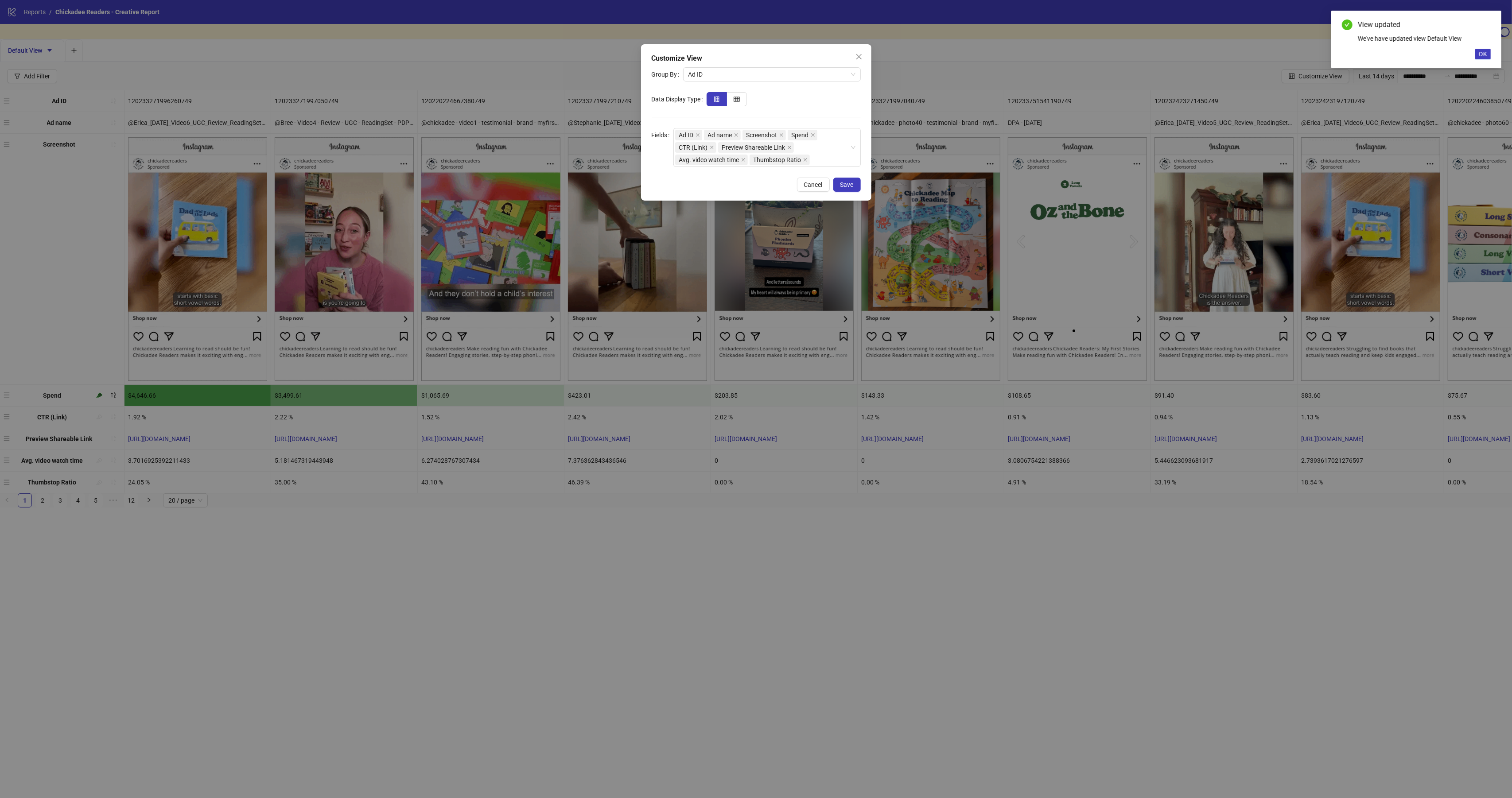
click at [1032, 77] on div "Customize View Group By Ad ID Data Display Type Fields Ad ID Ad name Screenshot…" at bounding box center [756, 399] width 1512 height 798
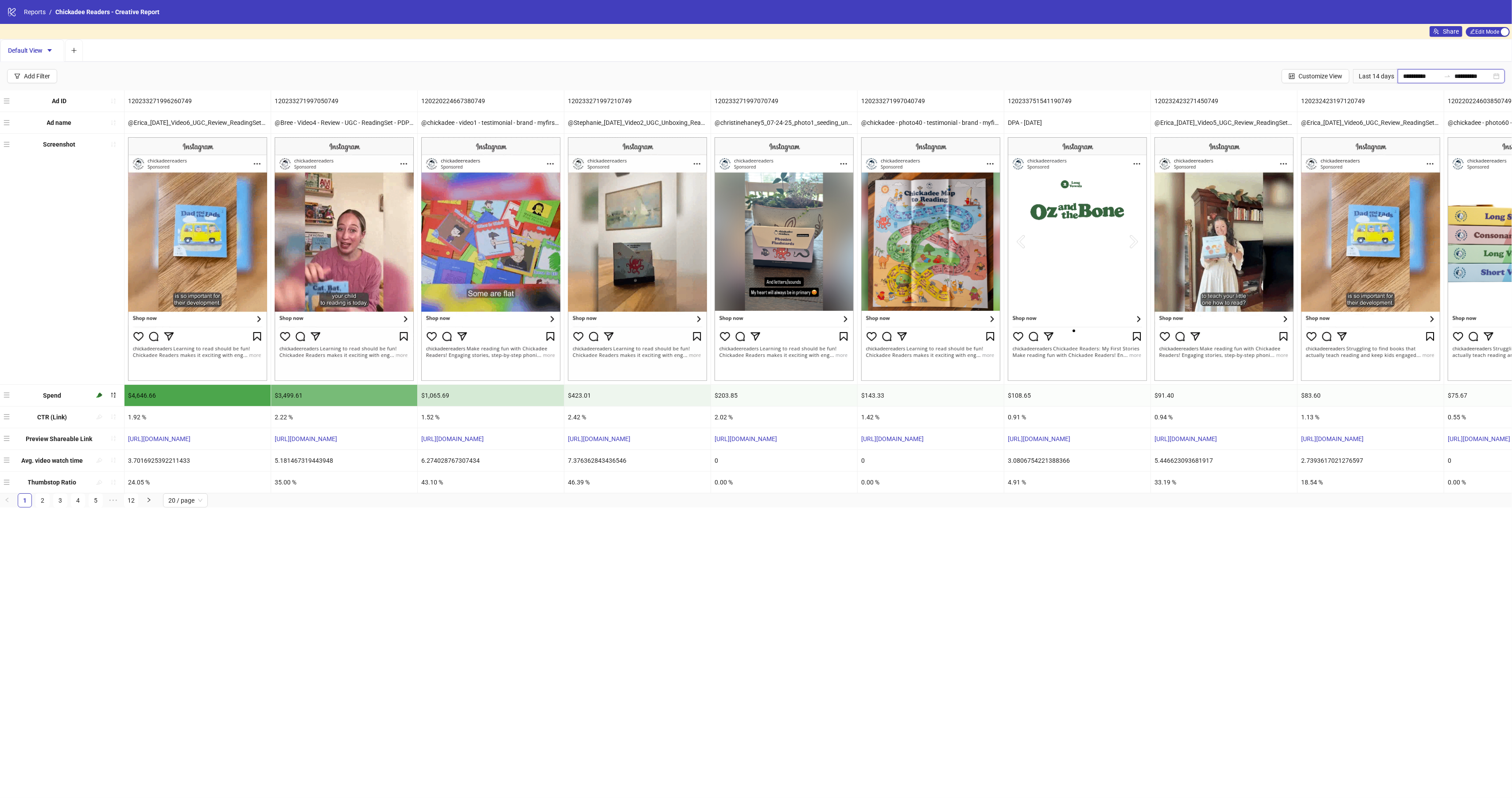
click at [1410, 73] on input "**********" at bounding box center [1421, 76] width 37 height 10
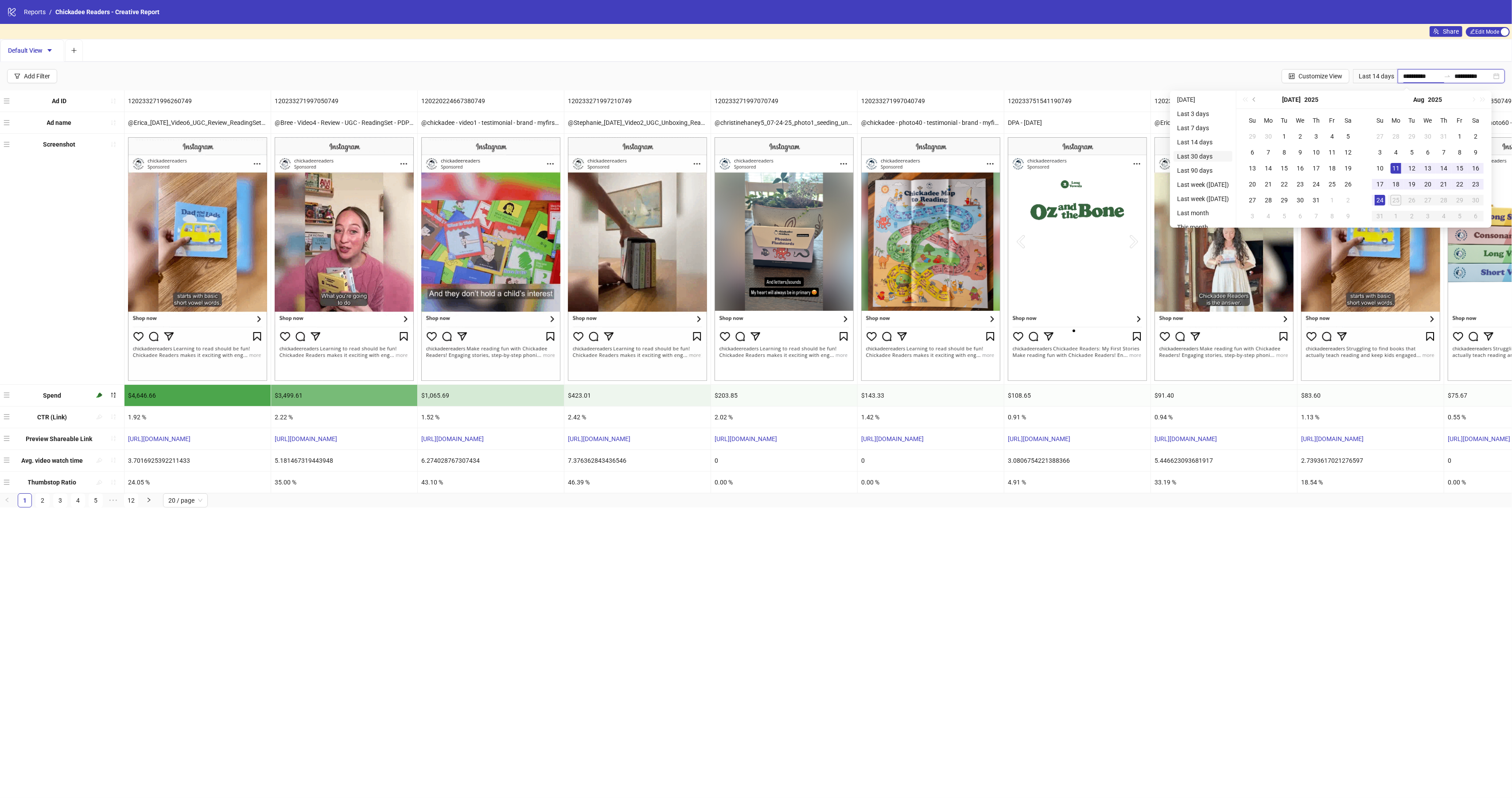
type input "**********"
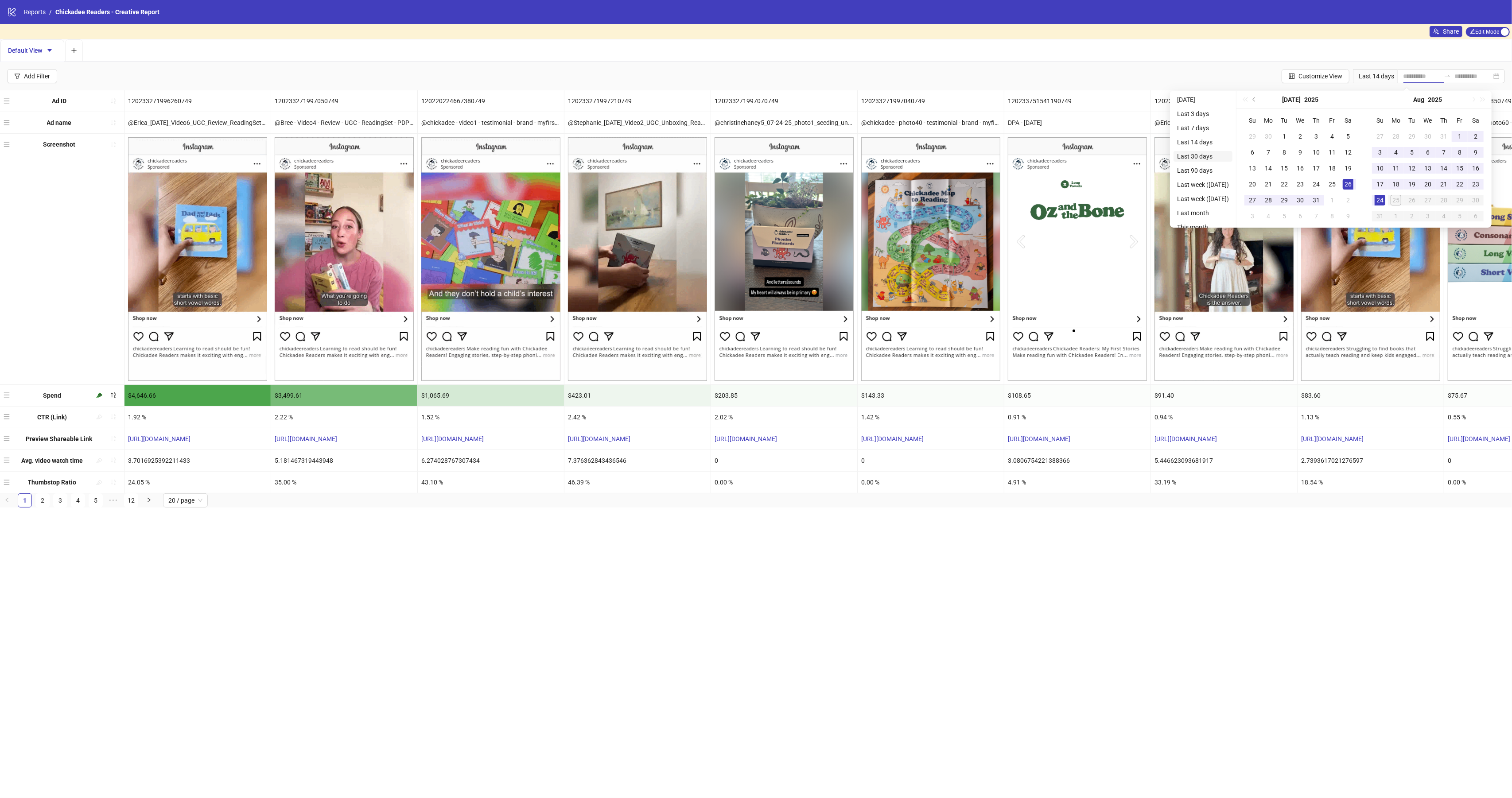
click at [1216, 155] on li "Last 30 days" at bounding box center [1203, 156] width 59 height 11
